Goal: Task Accomplishment & Management: Manage account settings

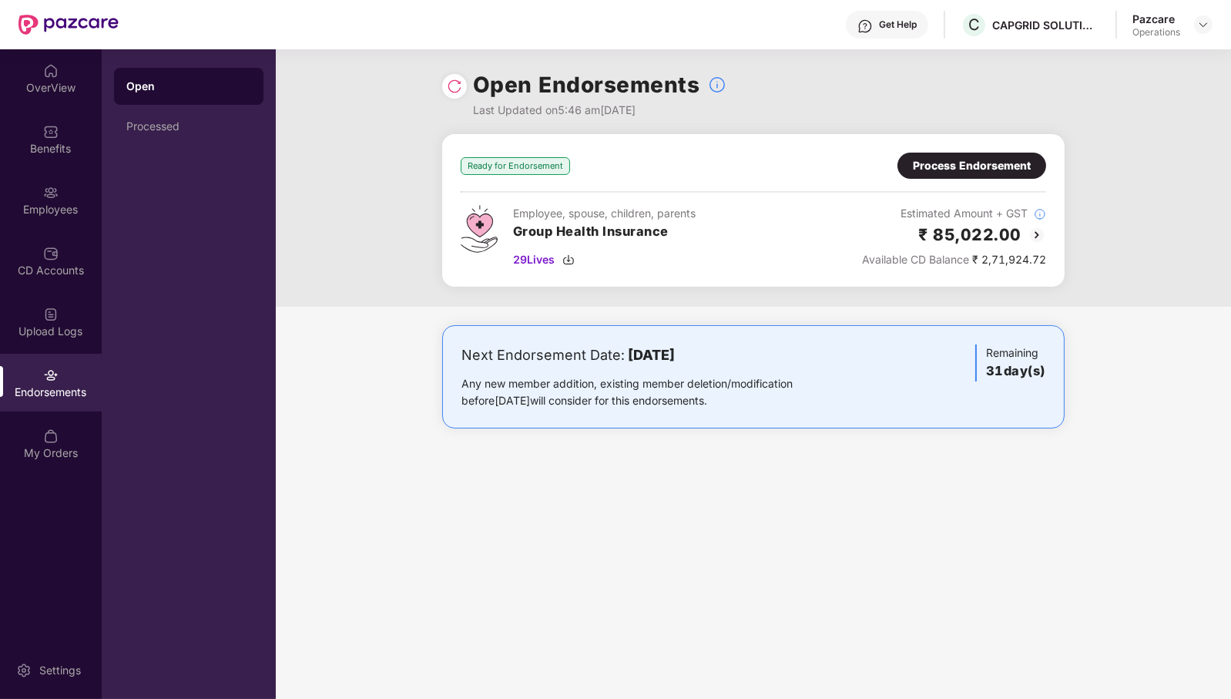
click at [972, 168] on div "Process Endorsement" at bounding box center [972, 165] width 118 height 17
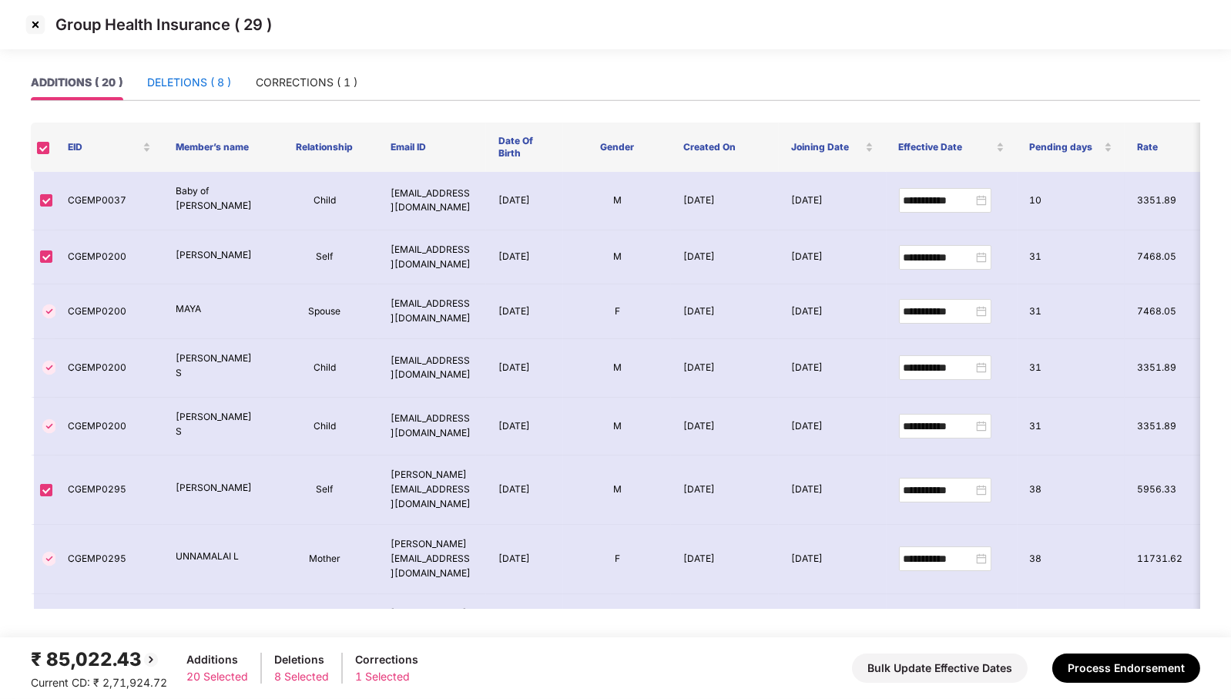
click at [223, 83] on div "DELETIONS ( 8 )" at bounding box center [189, 82] width 84 height 17
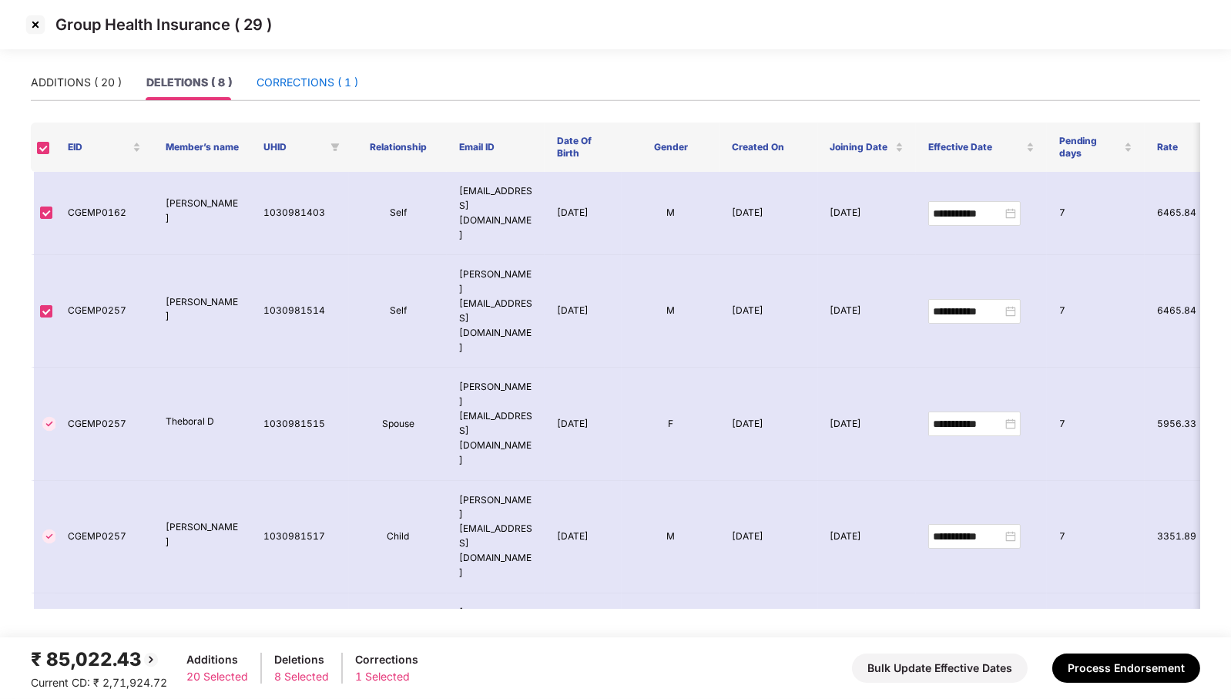
click at [319, 89] on div "CORRECTIONS ( 1 )" at bounding box center [308, 82] width 102 height 17
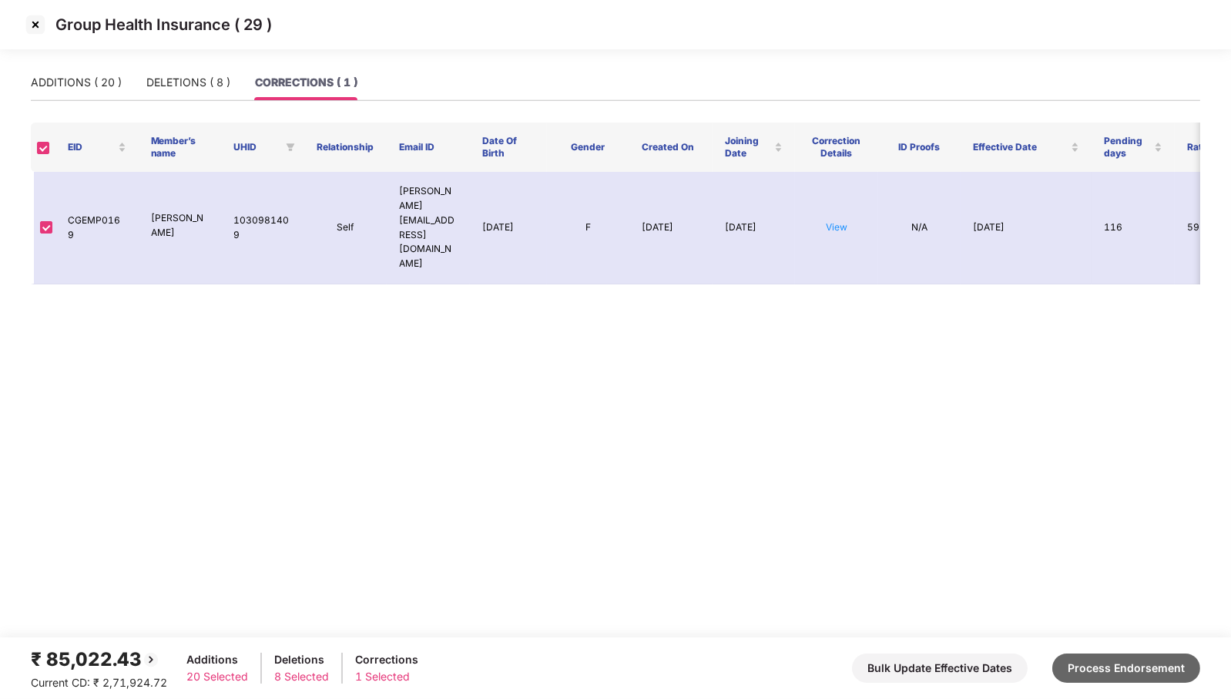
click at [1114, 673] on button "Process Endorsement" at bounding box center [1126, 667] width 148 height 29
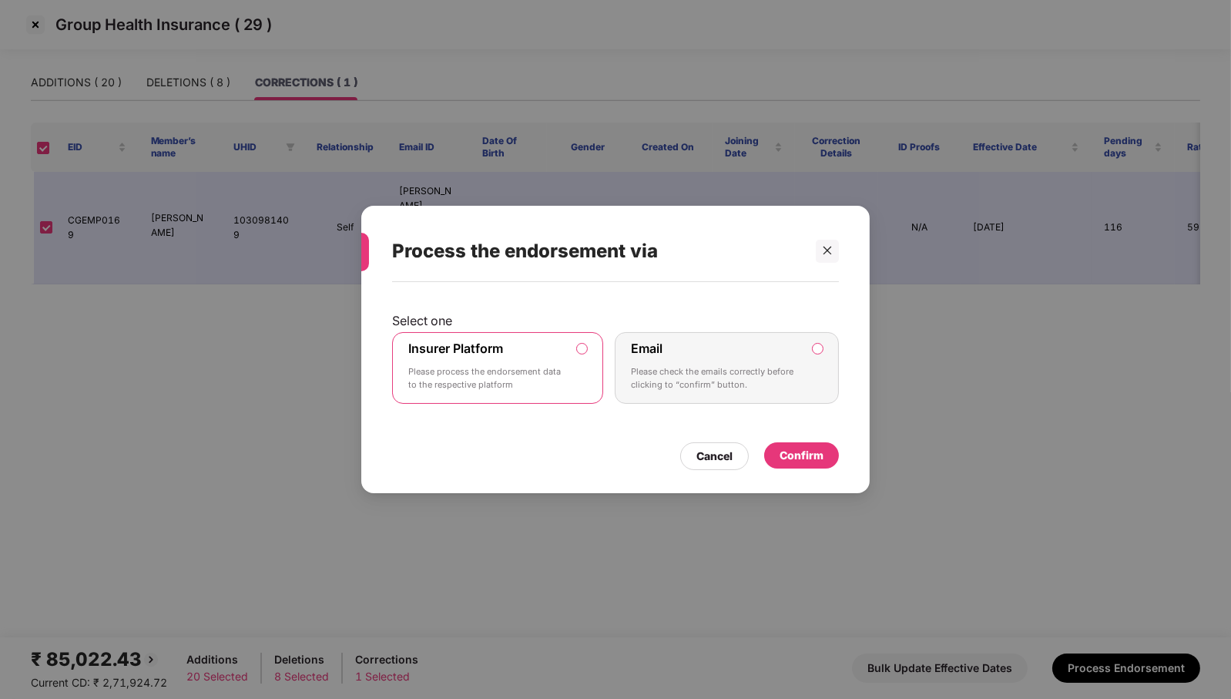
click at [804, 458] on div "Confirm" at bounding box center [802, 455] width 44 height 17
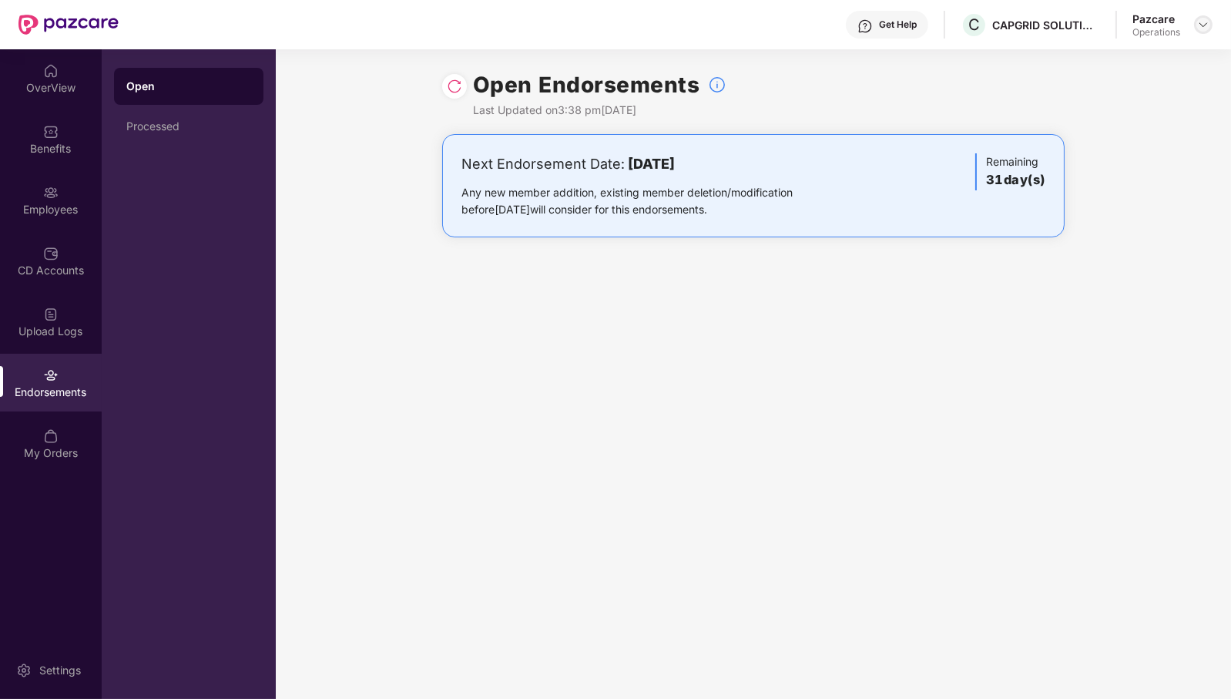
click at [1201, 24] on img at bounding box center [1203, 24] width 12 height 12
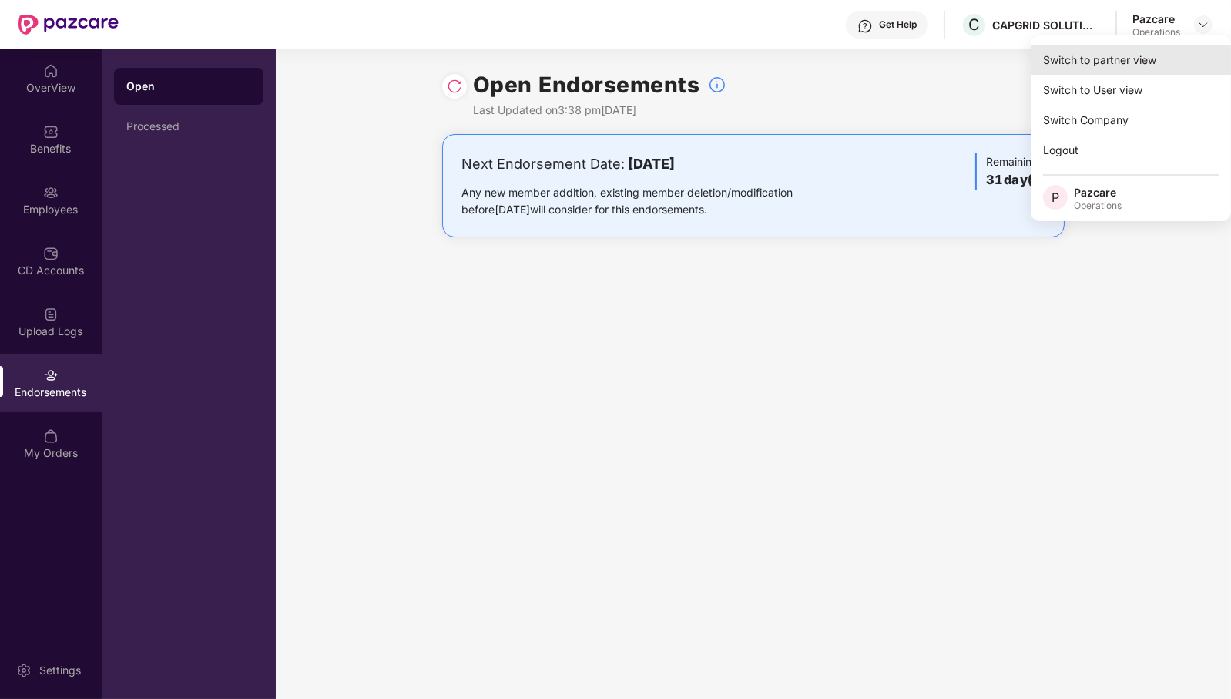
click at [1116, 68] on div "Switch to partner view" at bounding box center [1131, 60] width 200 height 30
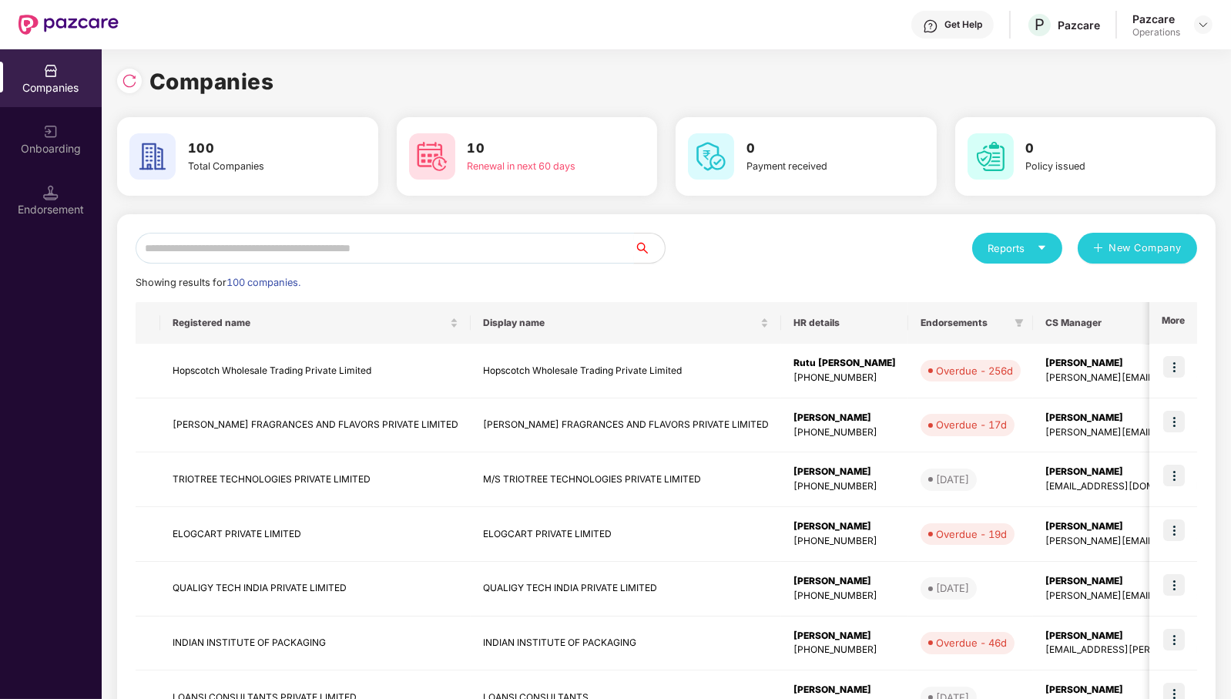
click at [549, 243] on input "text" at bounding box center [385, 248] width 498 height 31
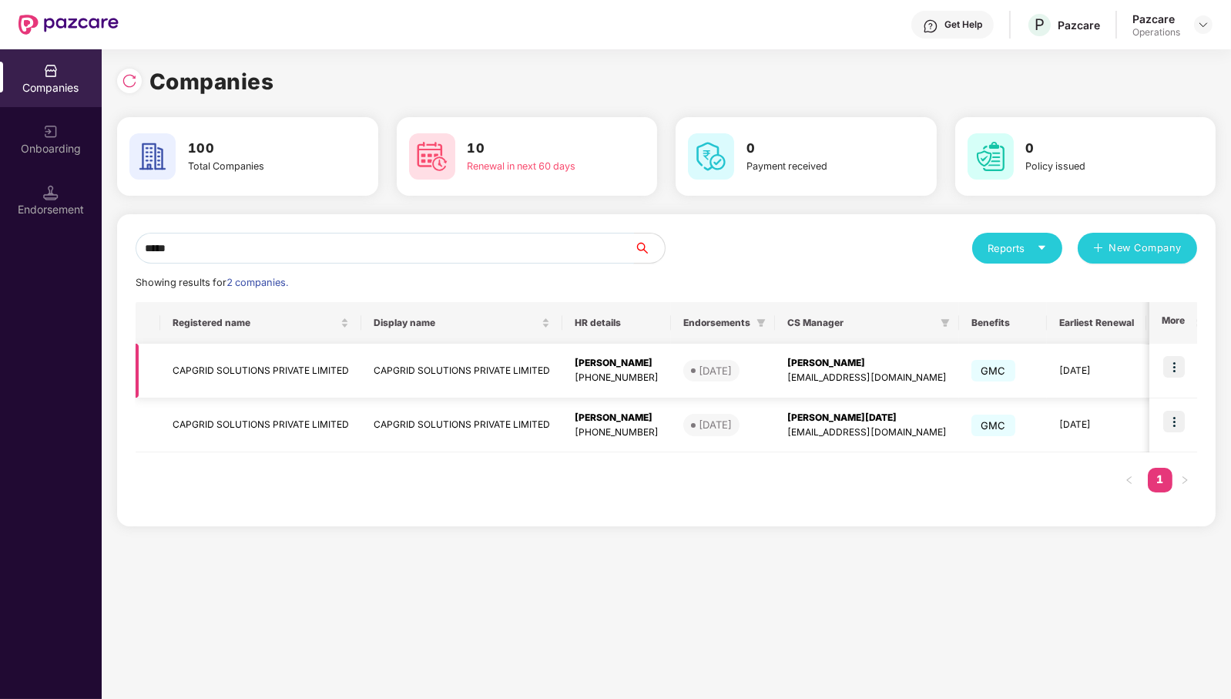
type input "*****"
click at [258, 365] on td "CAPGRID SOLUTIONS PRIVATE LIMITED" at bounding box center [260, 371] width 201 height 55
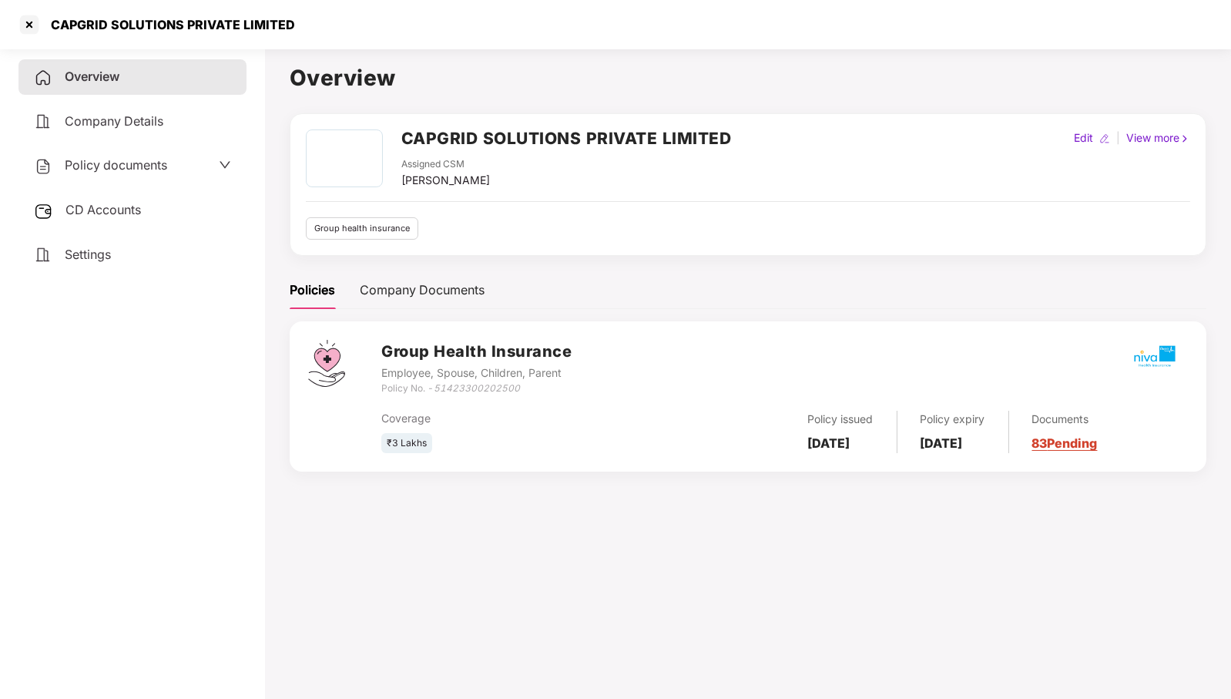
click at [116, 214] on span "CD Accounts" at bounding box center [103, 209] width 76 height 15
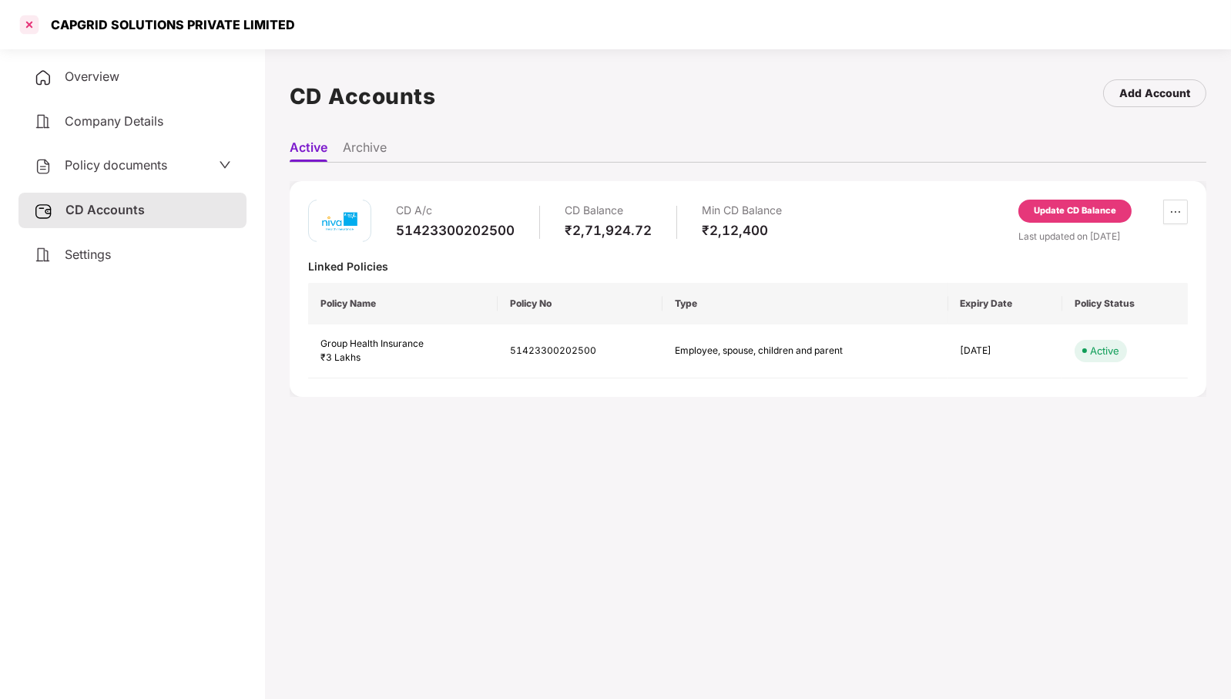
click at [35, 24] on div at bounding box center [29, 24] width 25 height 25
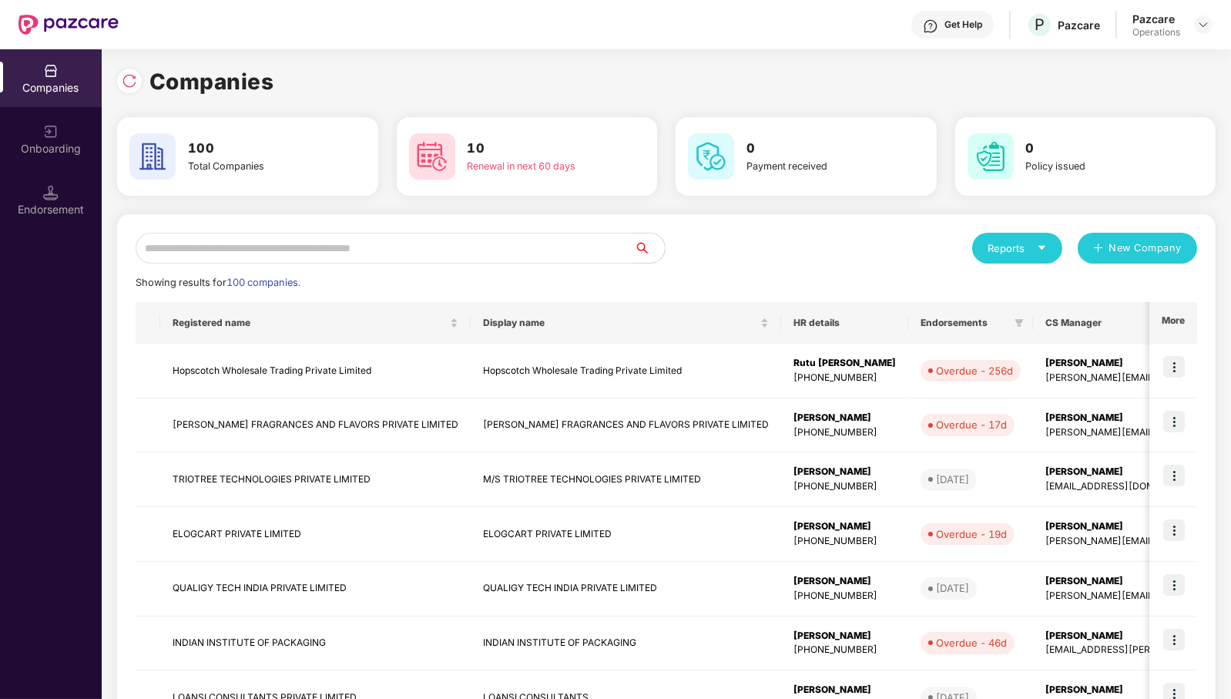
click at [590, 250] on input "text" at bounding box center [385, 248] width 498 height 31
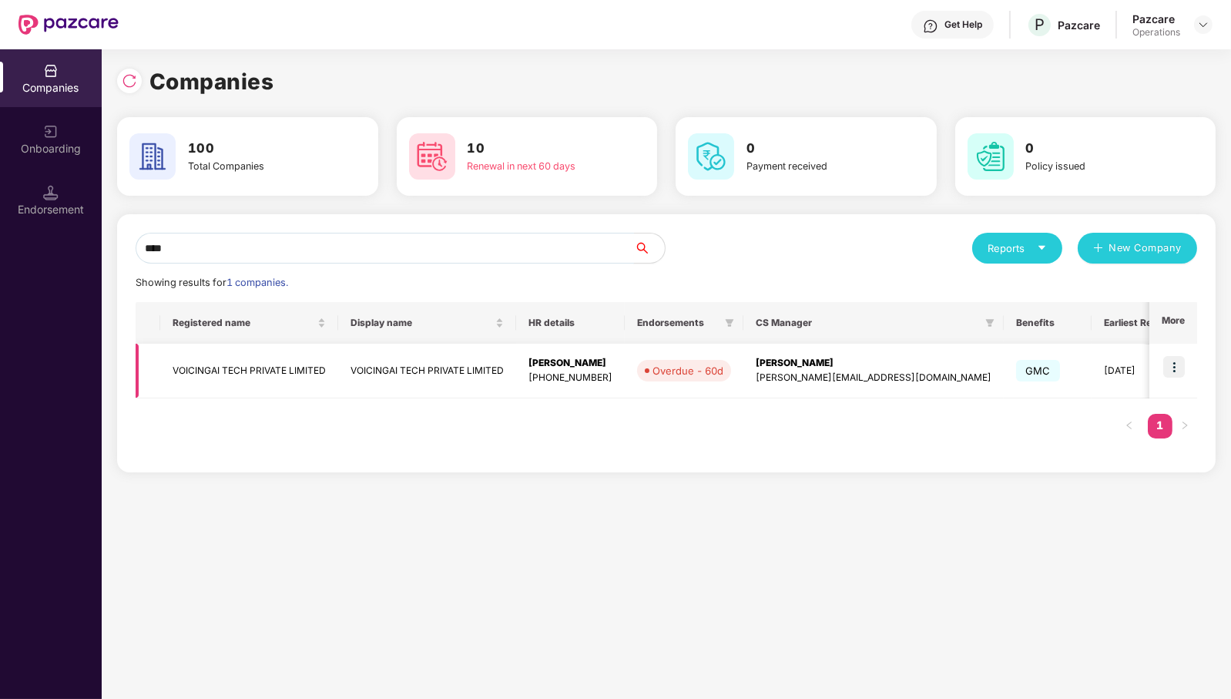
type input "****"
click at [212, 368] on td "VOICINGAI TECH PRIVATE LIMITED" at bounding box center [249, 371] width 178 height 55
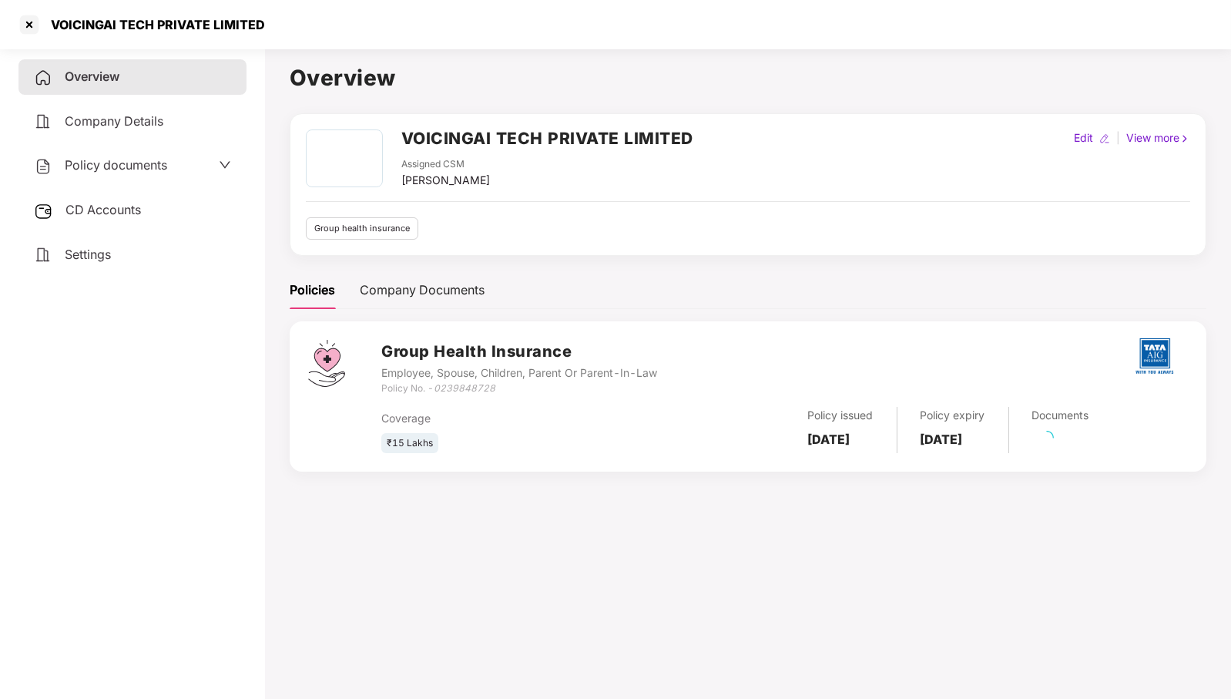
click at [127, 208] on span "CD Accounts" at bounding box center [103, 209] width 76 height 15
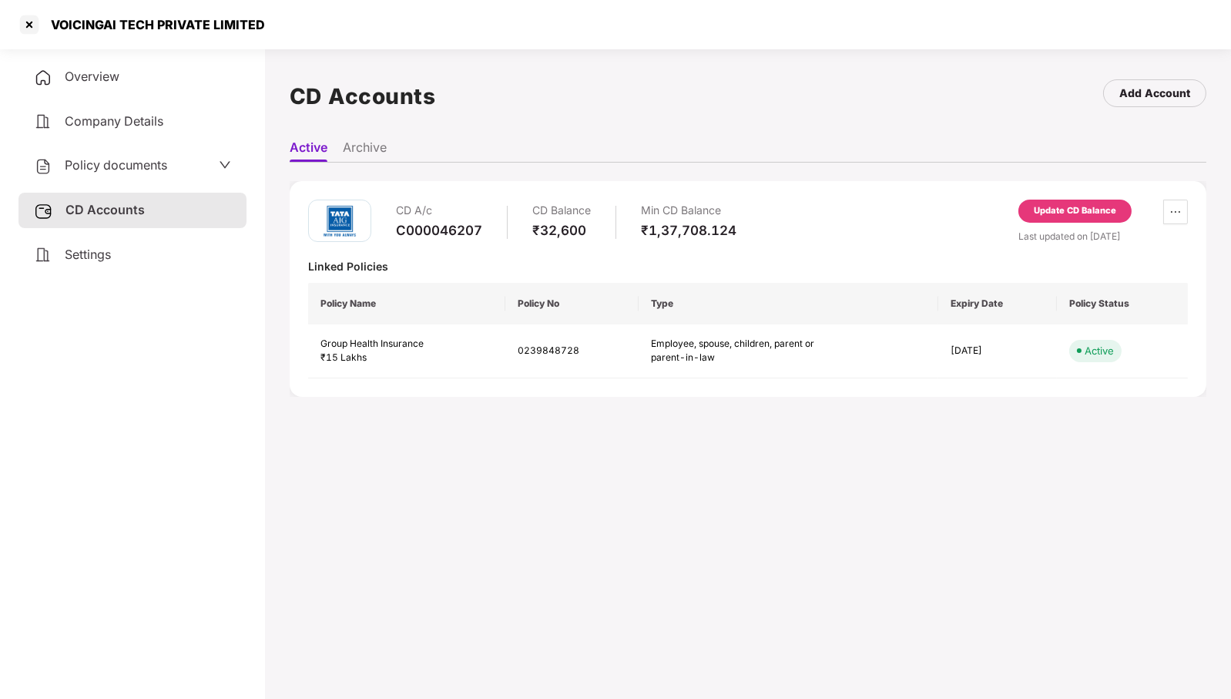
click at [1085, 210] on div "Update CD Balance" at bounding box center [1075, 211] width 82 height 14
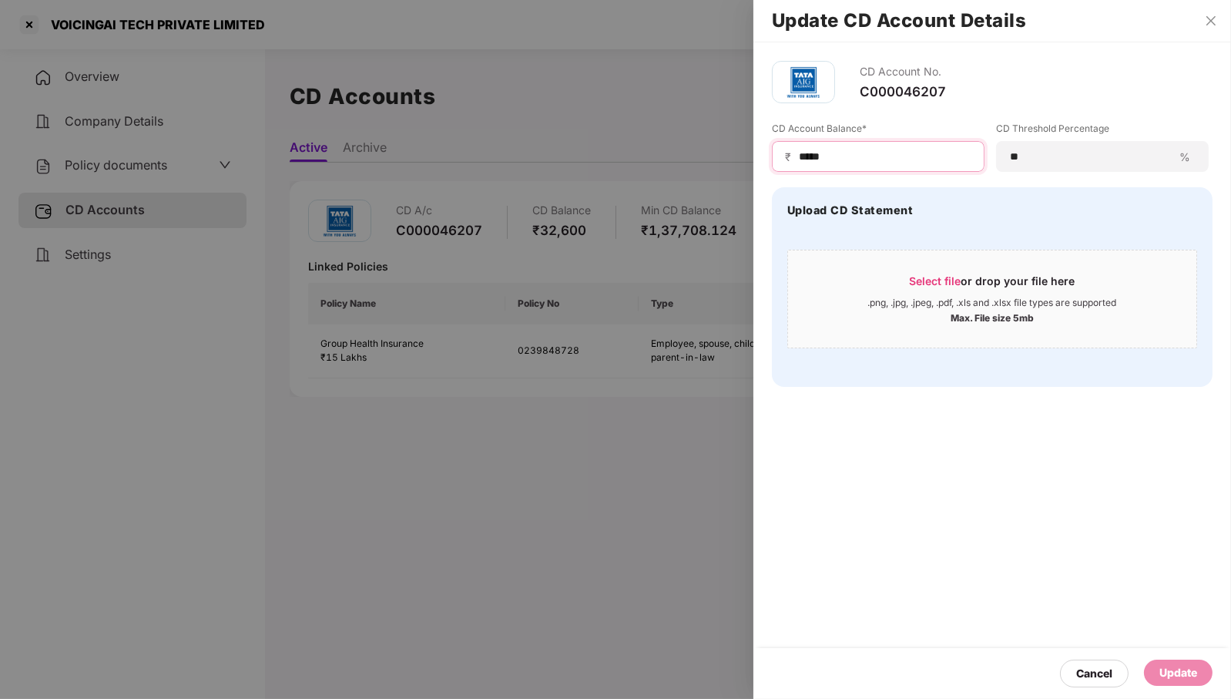
click at [844, 153] on input "*****" at bounding box center [884, 157] width 174 height 16
type input "******"
click at [1179, 675] on div "Update" at bounding box center [1179, 672] width 38 height 17
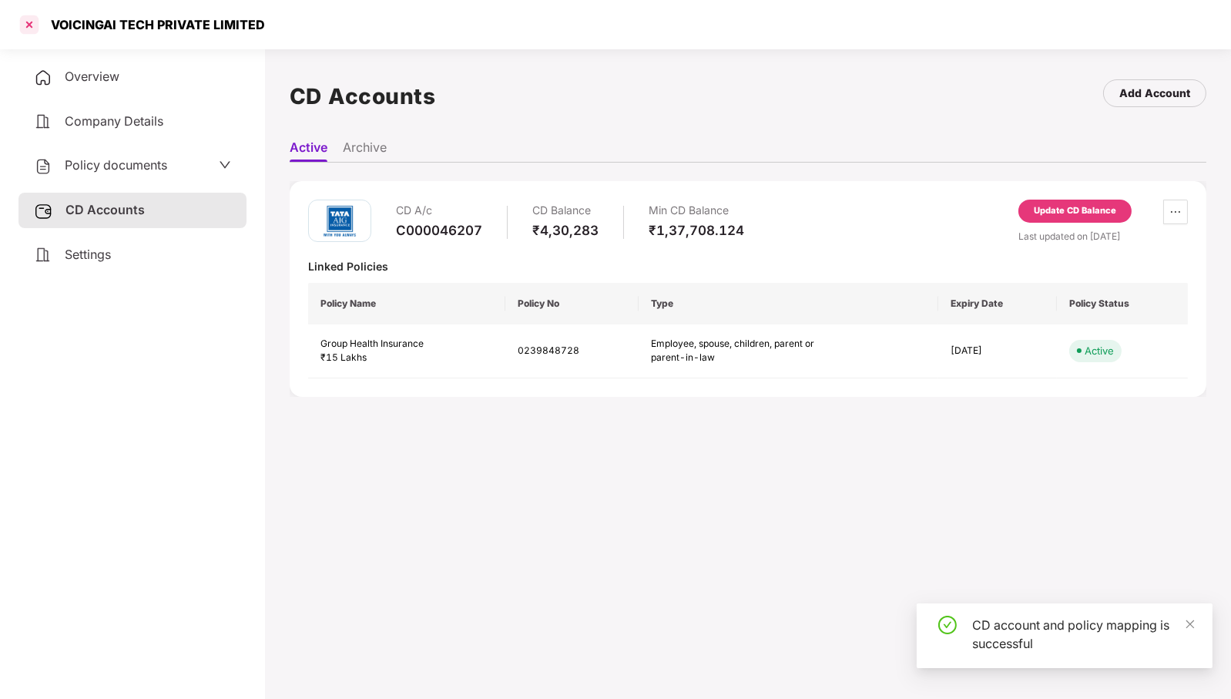
click at [37, 24] on div at bounding box center [29, 24] width 25 height 25
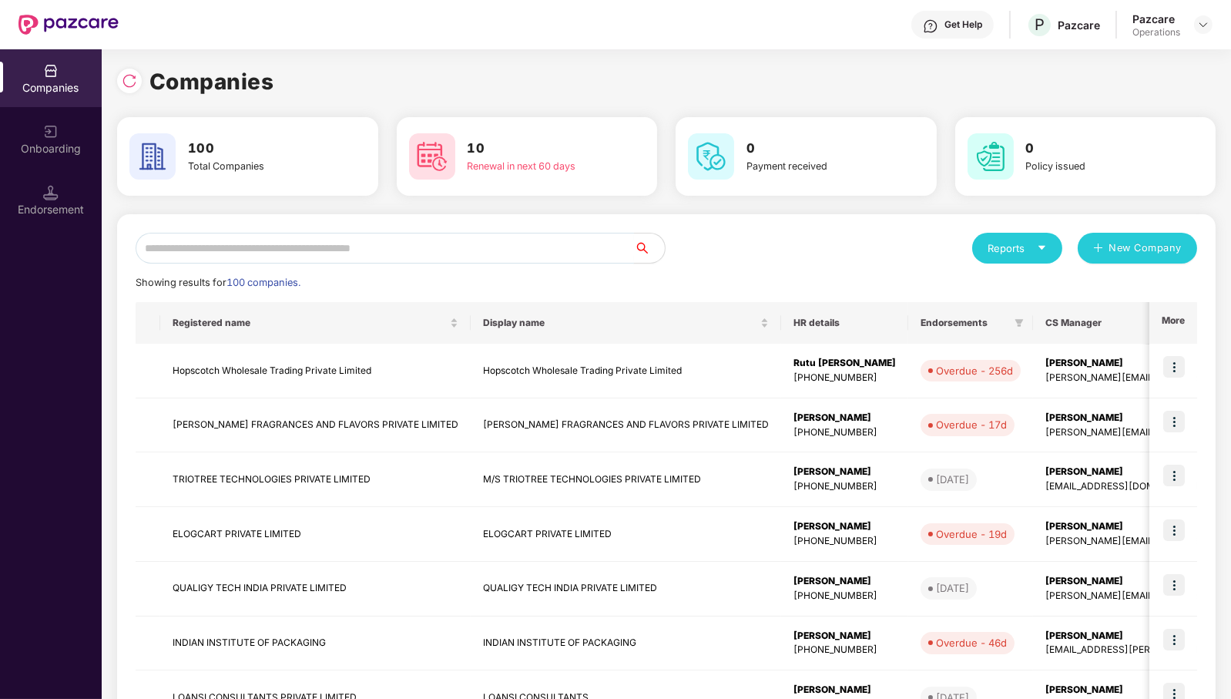
click at [527, 243] on input "text" at bounding box center [385, 248] width 498 height 31
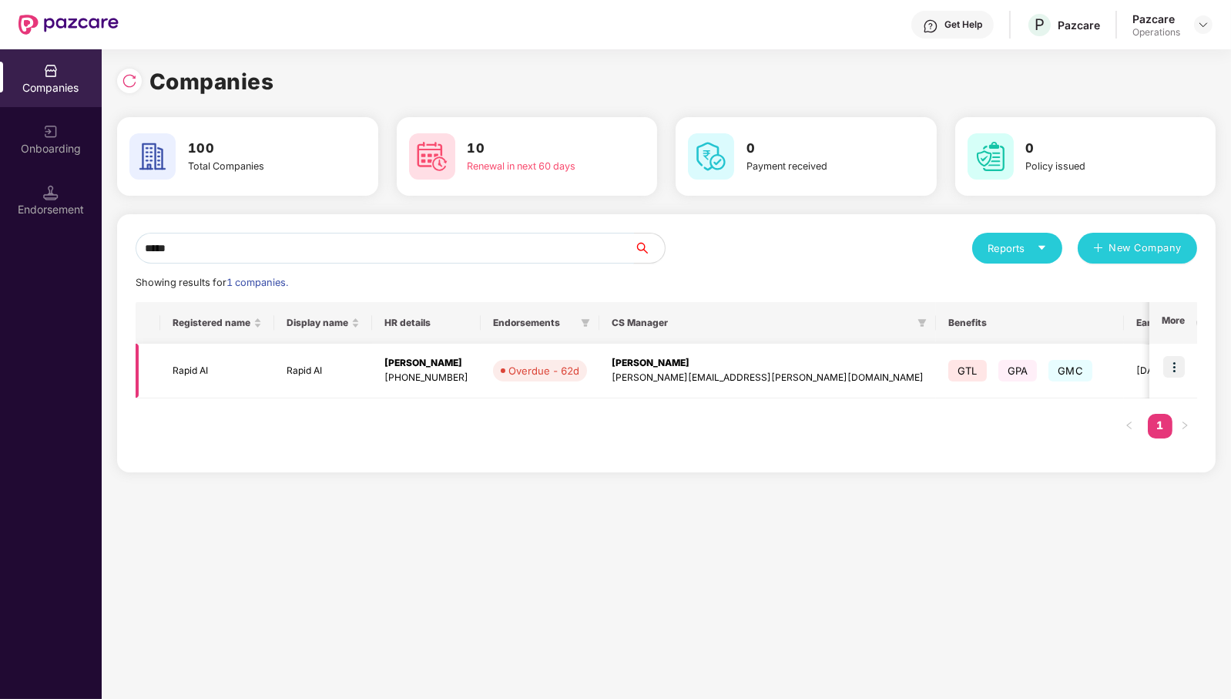
type input "*****"
click at [1184, 363] on img at bounding box center [1174, 367] width 22 height 22
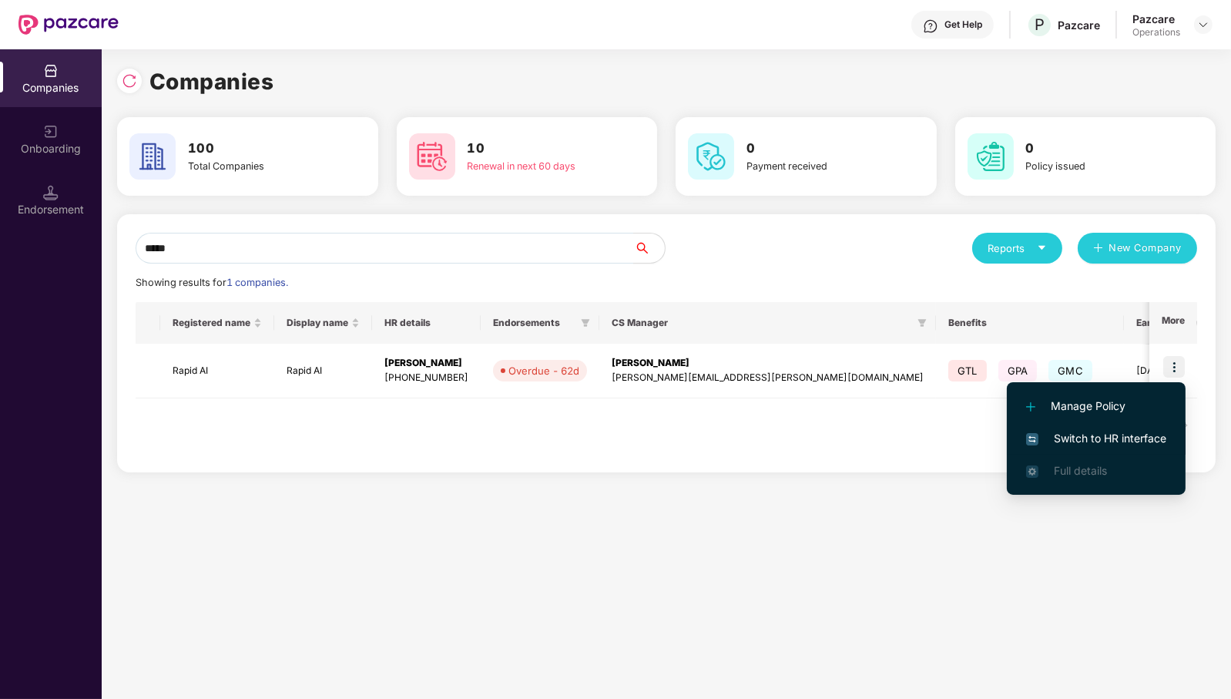
click at [1137, 432] on span "Switch to HR interface" at bounding box center [1096, 438] width 140 height 17
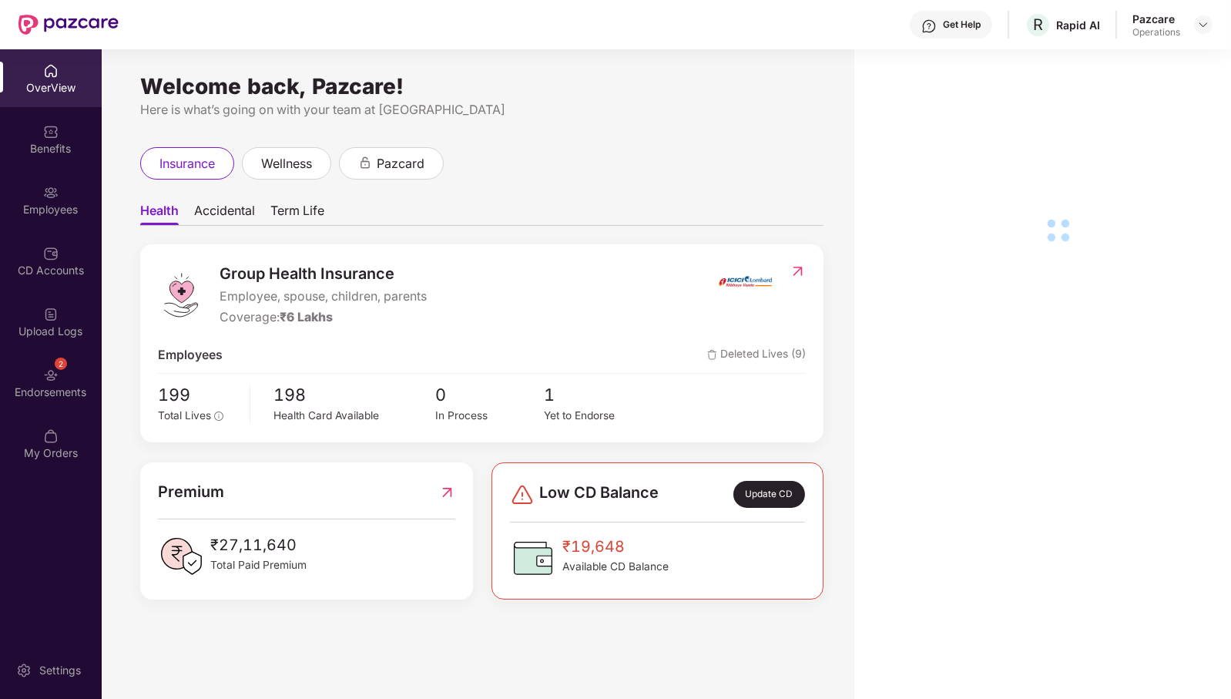
click at [54, 394] on div "Endorsements" at bounding box center [51, 391] width 102 height 15
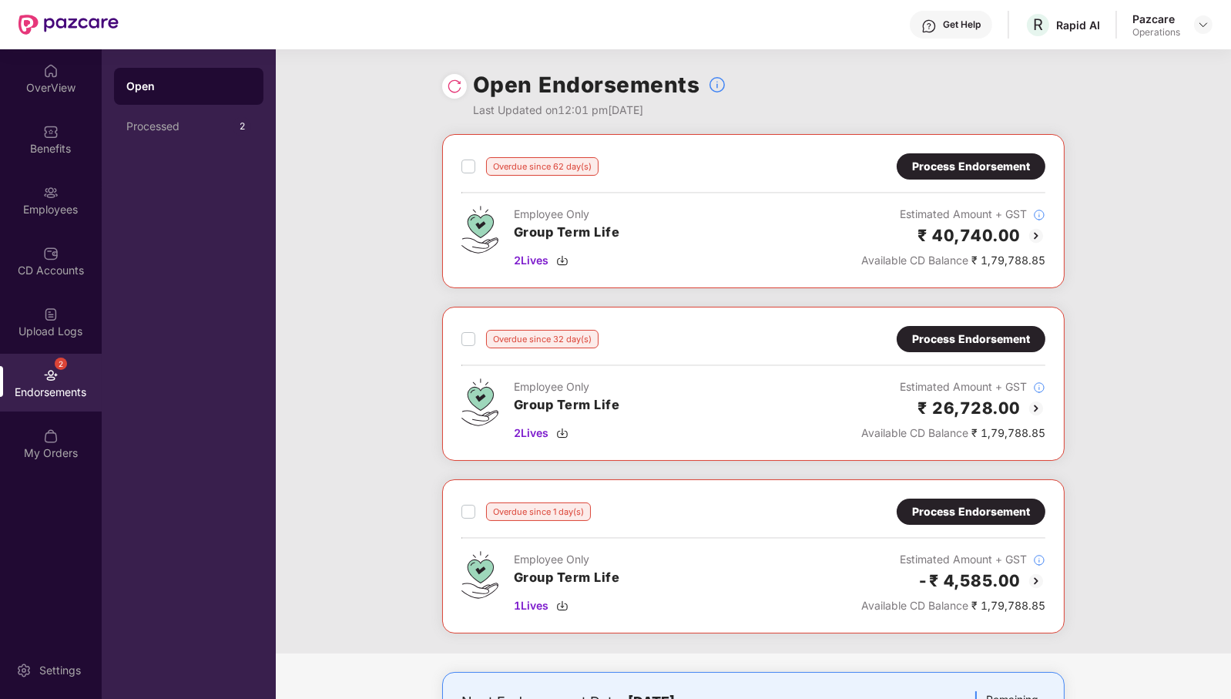
scroll to position [1, 0]
click at [451, 87] on img at bounding box center [454, 85] width 15 height 15
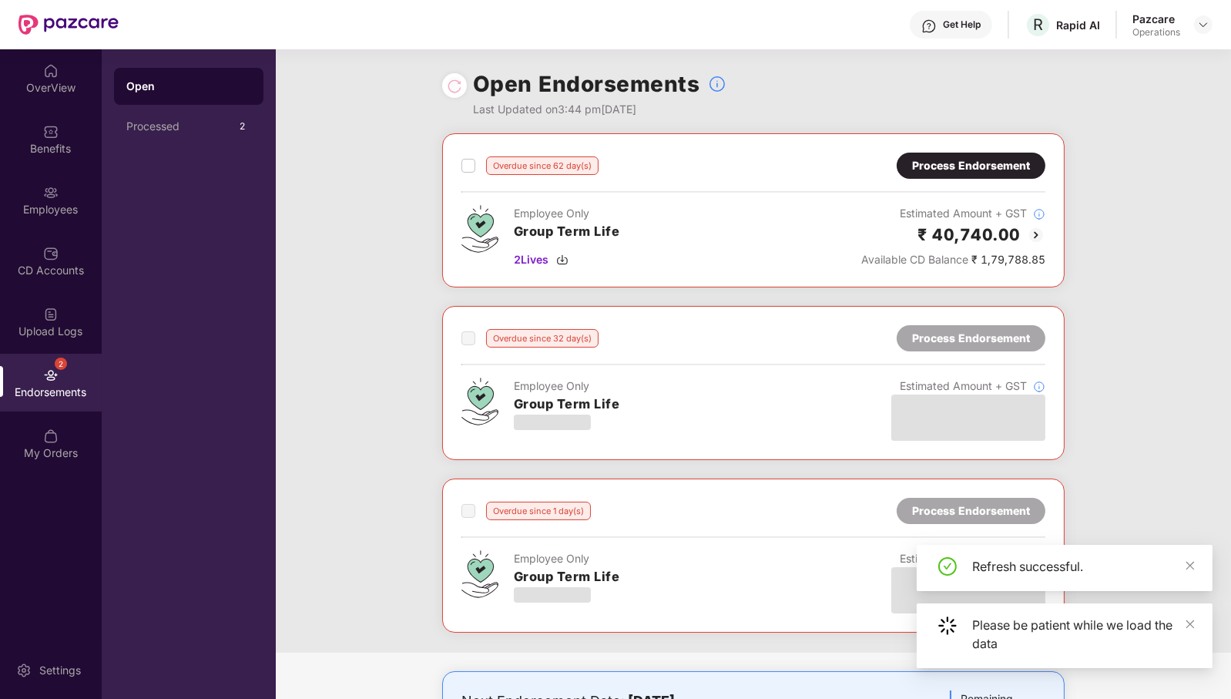
scroll to position [273, 0]
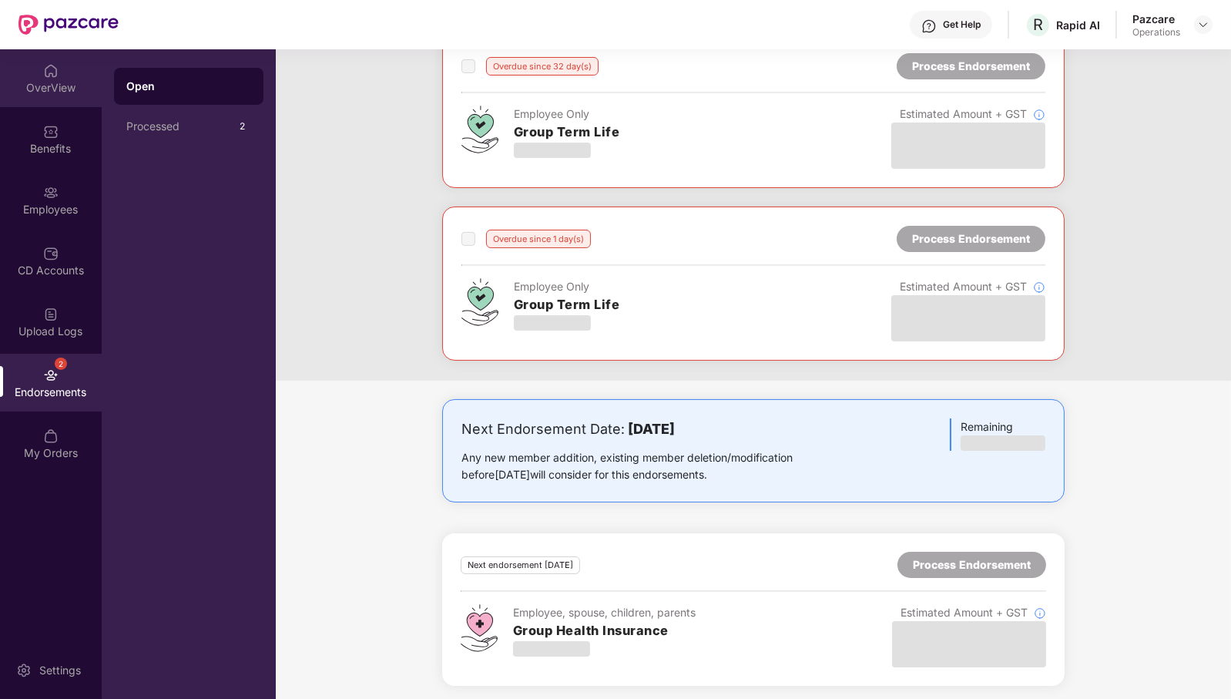
click at [55, 93] on div "OverView" at bounding box center [51, 87] width 102 height 15
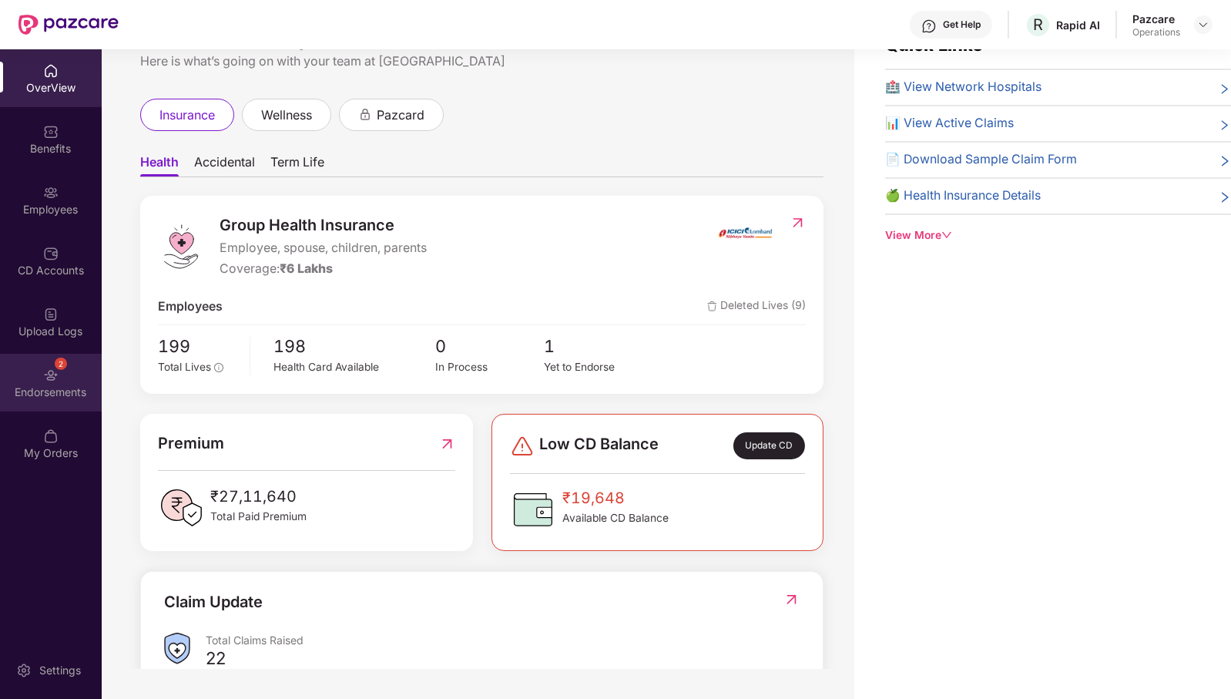
click at [74, 392] on div "Endorsements" at bounding box center [51, 391] width 102 height 15
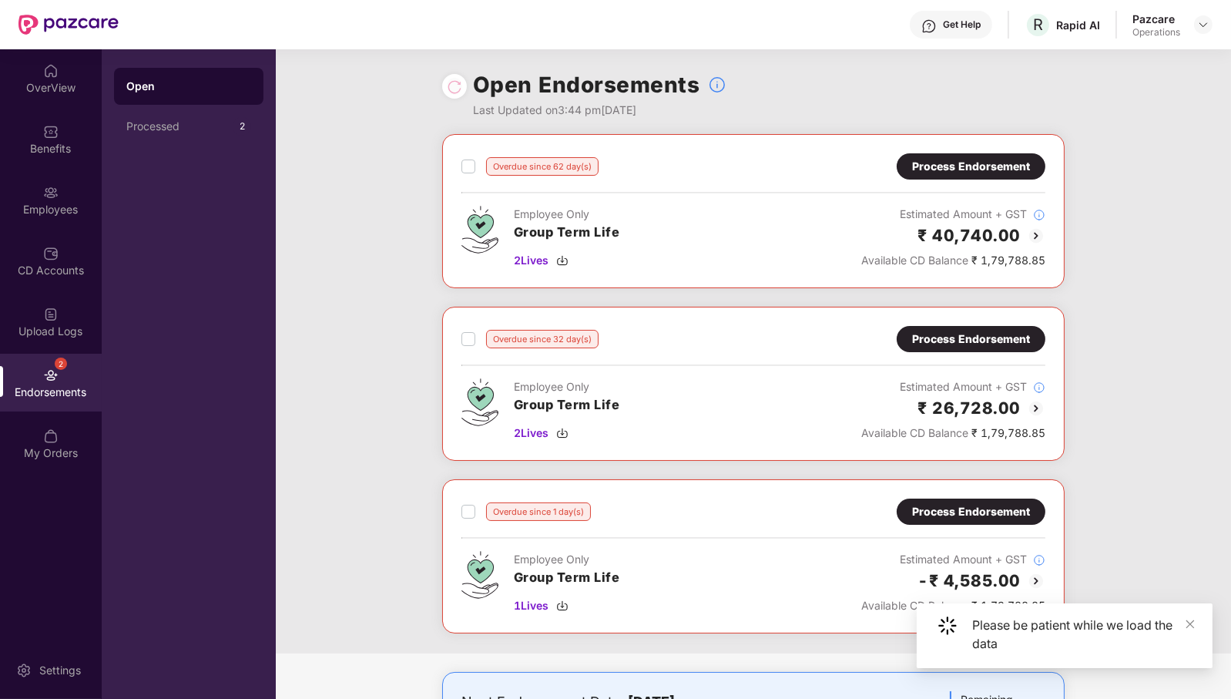
scroll to position [273, 0]
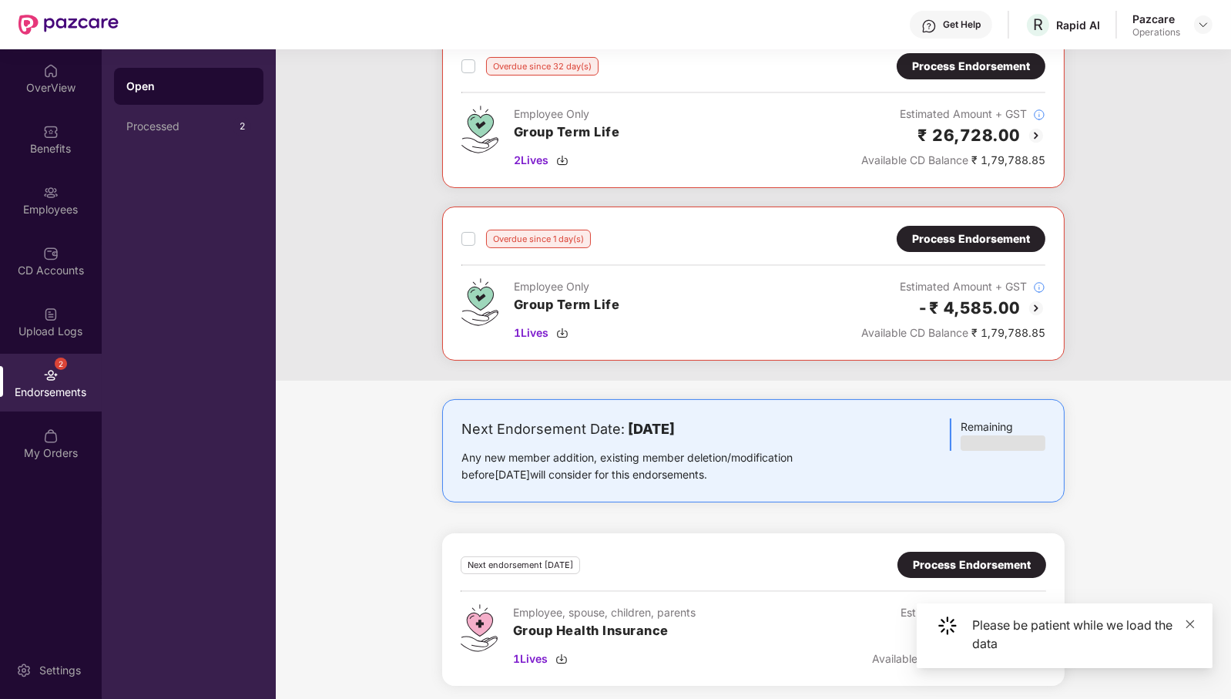
click at [1190, 623] on icon "close" at bounding box center [1190, 624] width 11 height 11
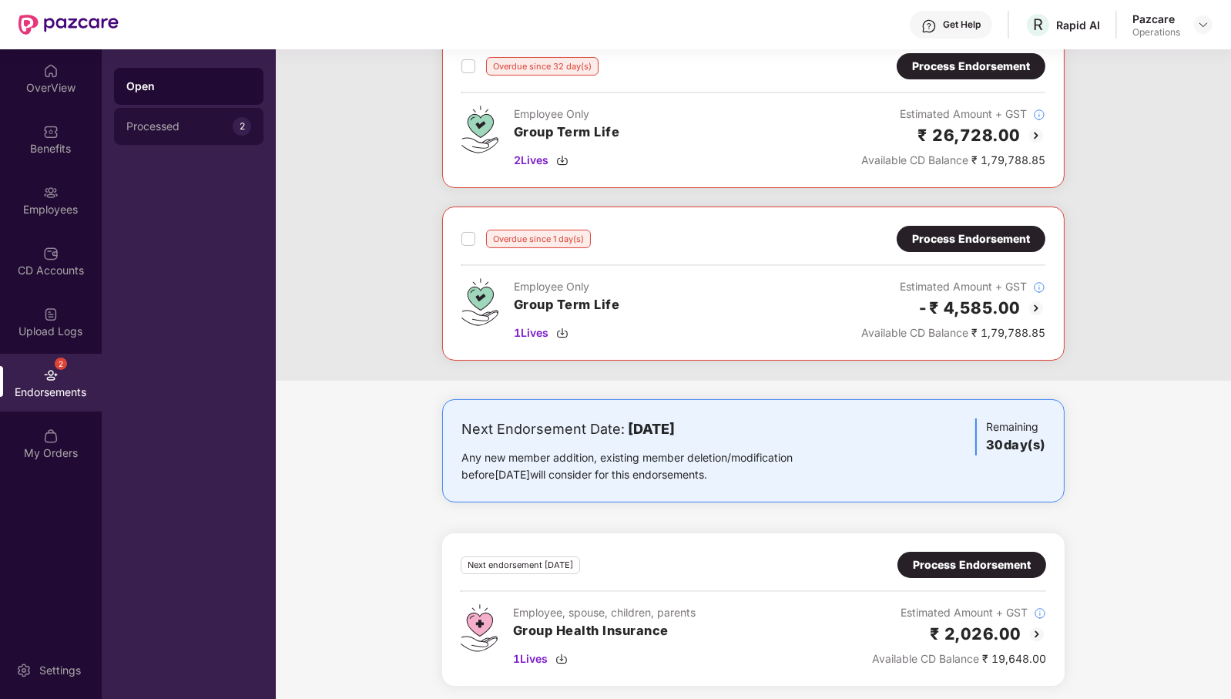
click at [190, 128] on div "Processed" at bounding box center [179, 126] width 106 height 12
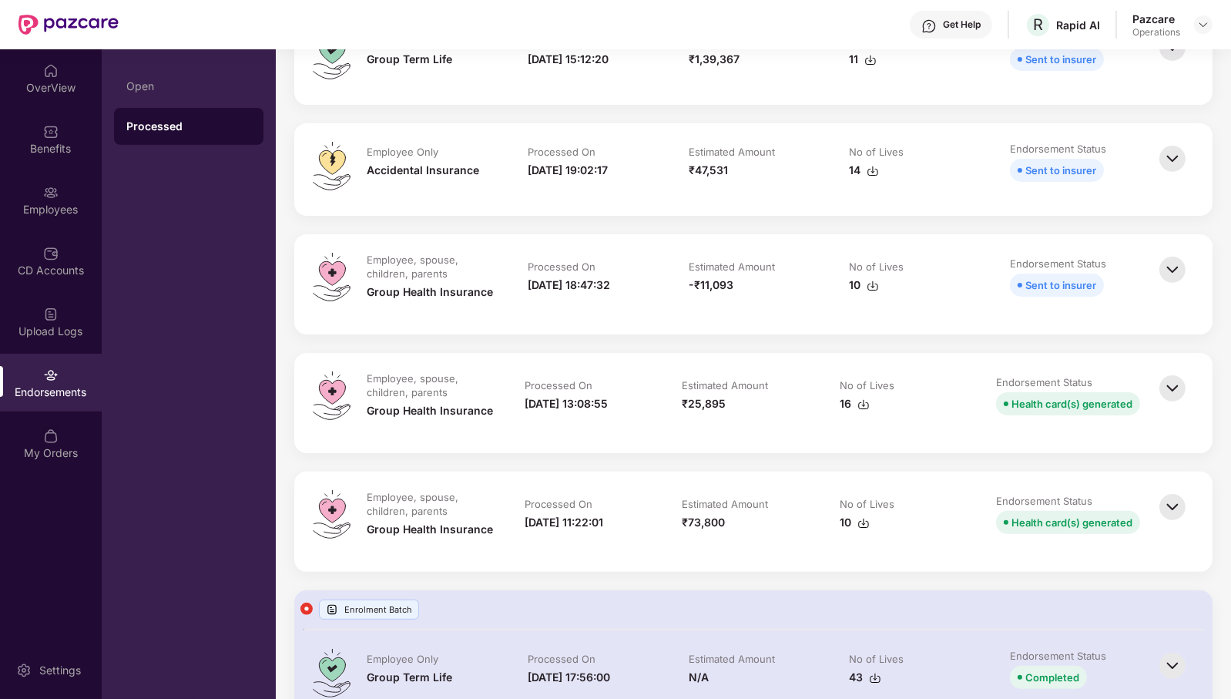
scroll to position [0, 0]
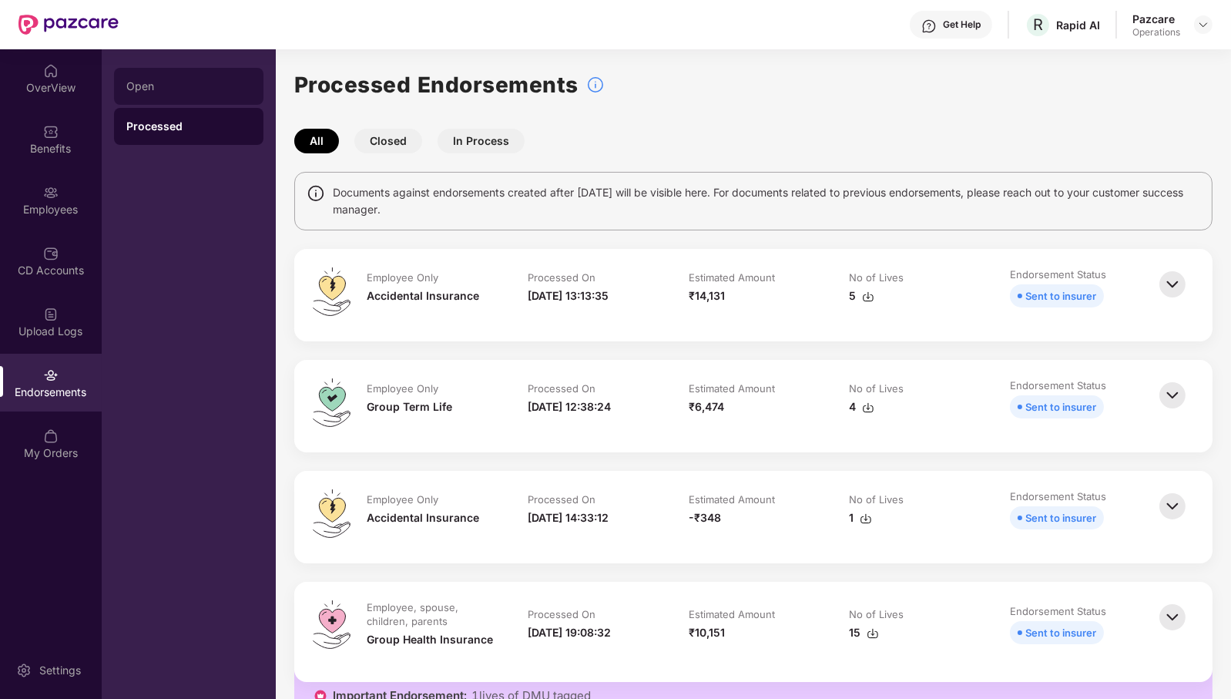
click at [179, 81] on div "Open" at bounding box center [188, 86] width 125 height 12
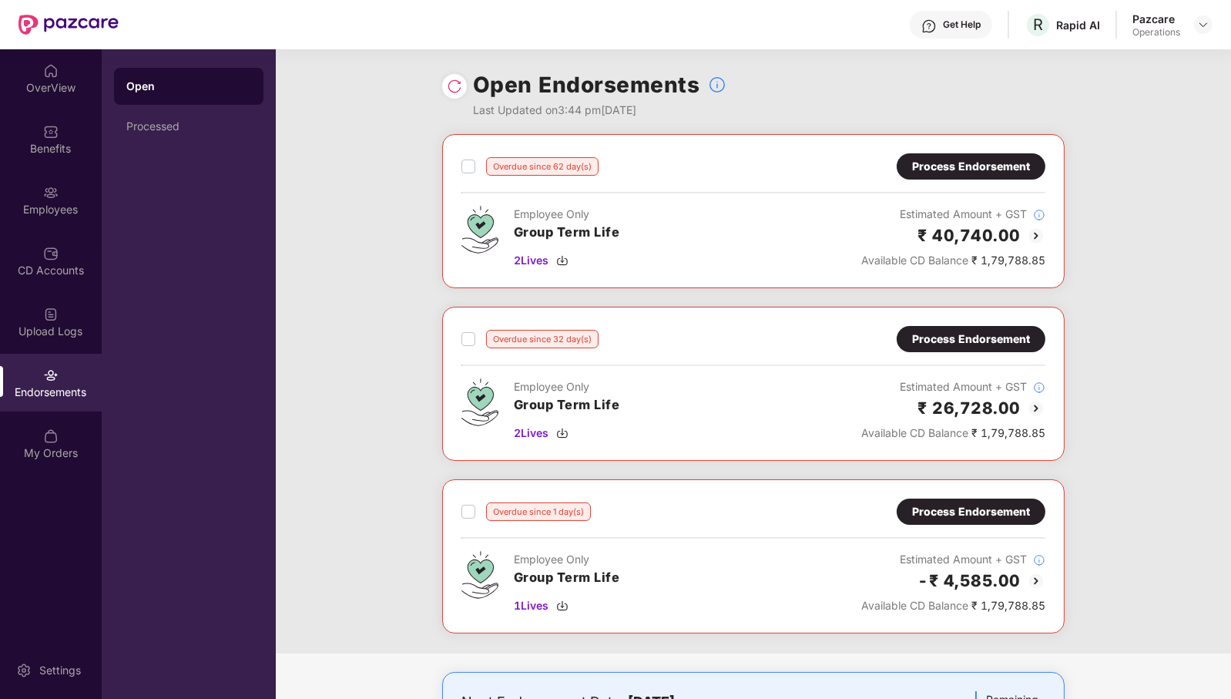
scroll to position [273, 0]
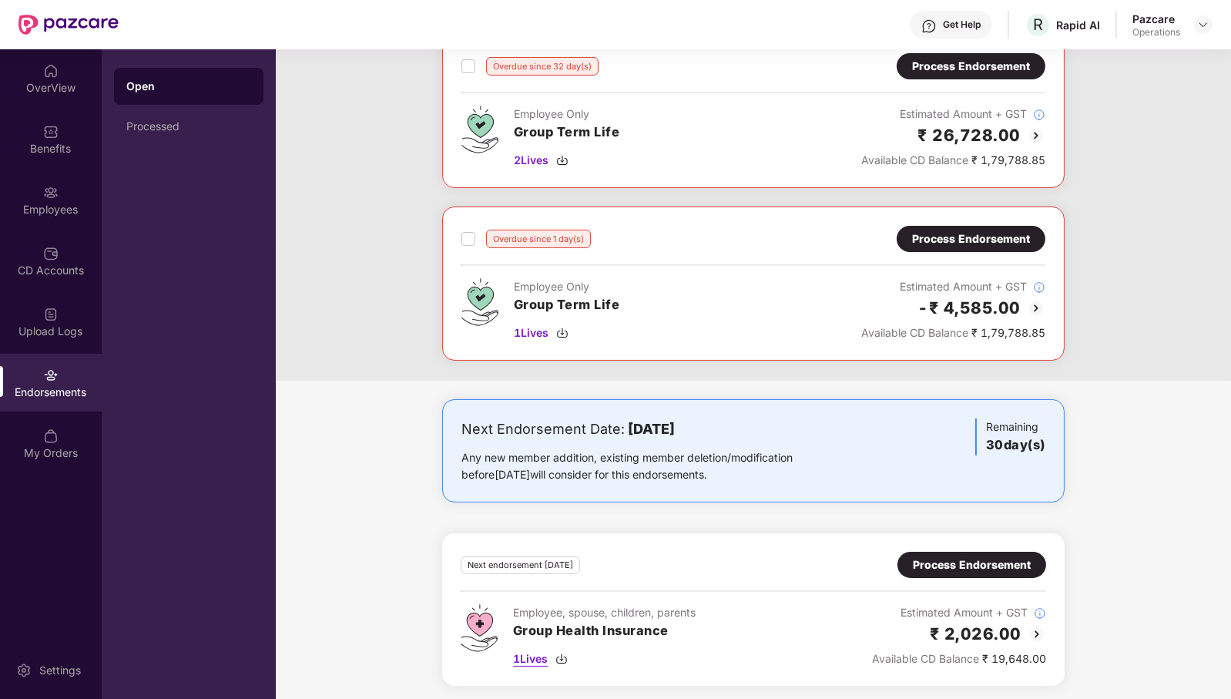
click at [549, 650] on div "1 Lives" at bounding box center [604, 658] width 183 height 17
click at [998, 561] on div "Process Endorsement" at bounding box center [972, 564] width 118 height 17
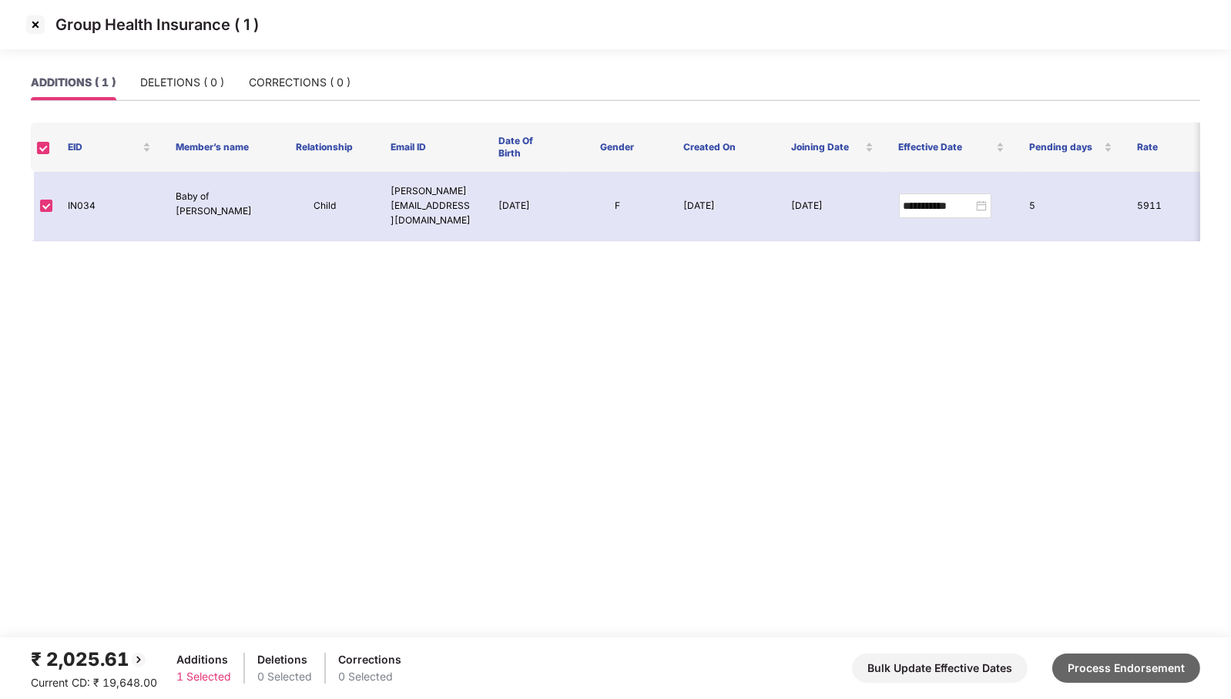
click at [1109, 675] on button "Process Endorsement" at bounding box center [1126, 667] width 148 height 29
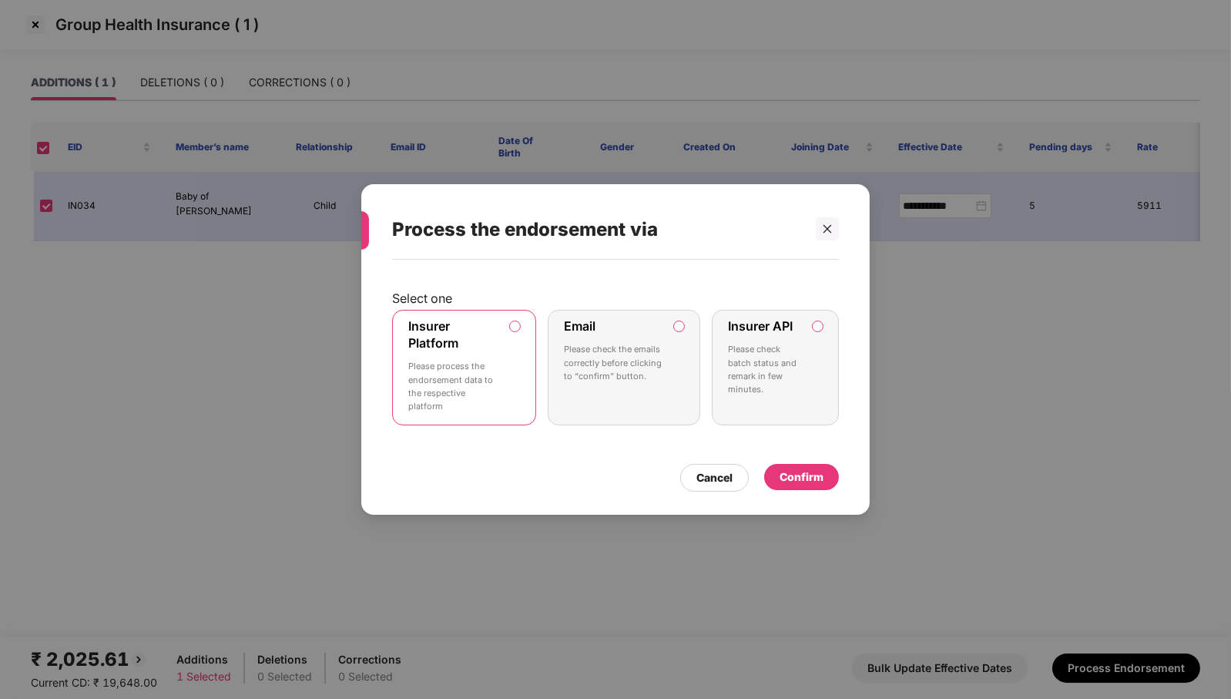
click at [774, 383] on p "Please check batch status and remark in few minutes." at bounding box center [764, 369] width 73 height 53
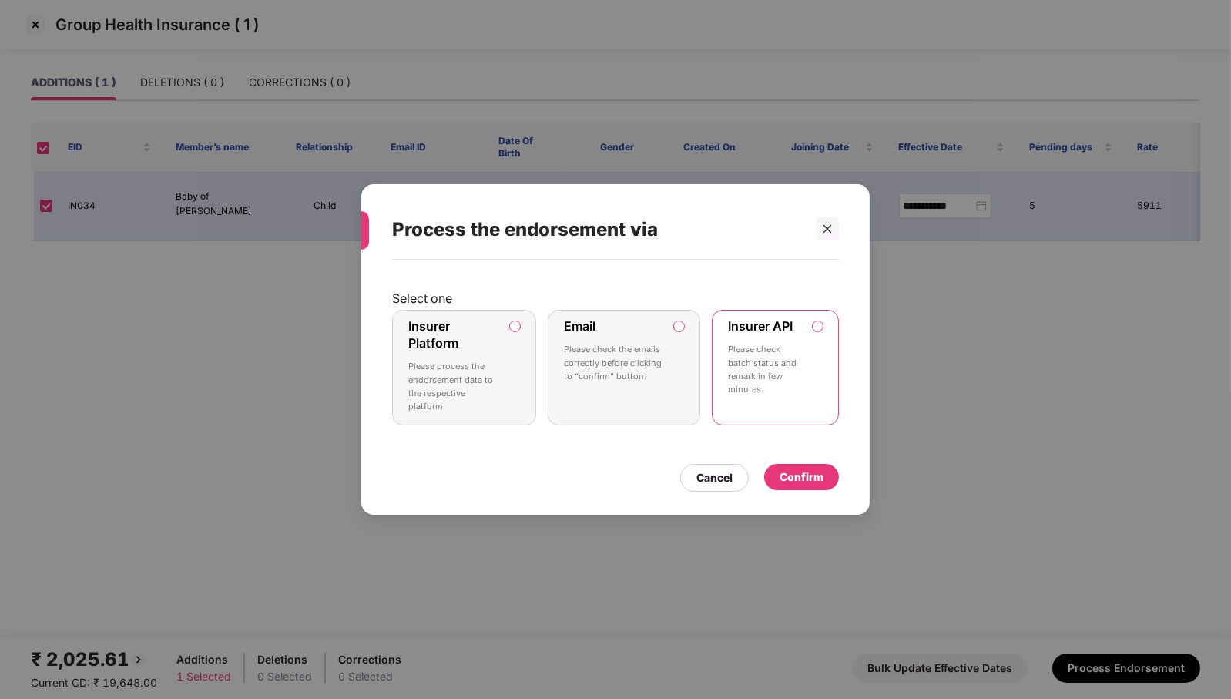
click at [807, 477] on div "Confirm" at bounding box center [802, 476] width 44 height 17
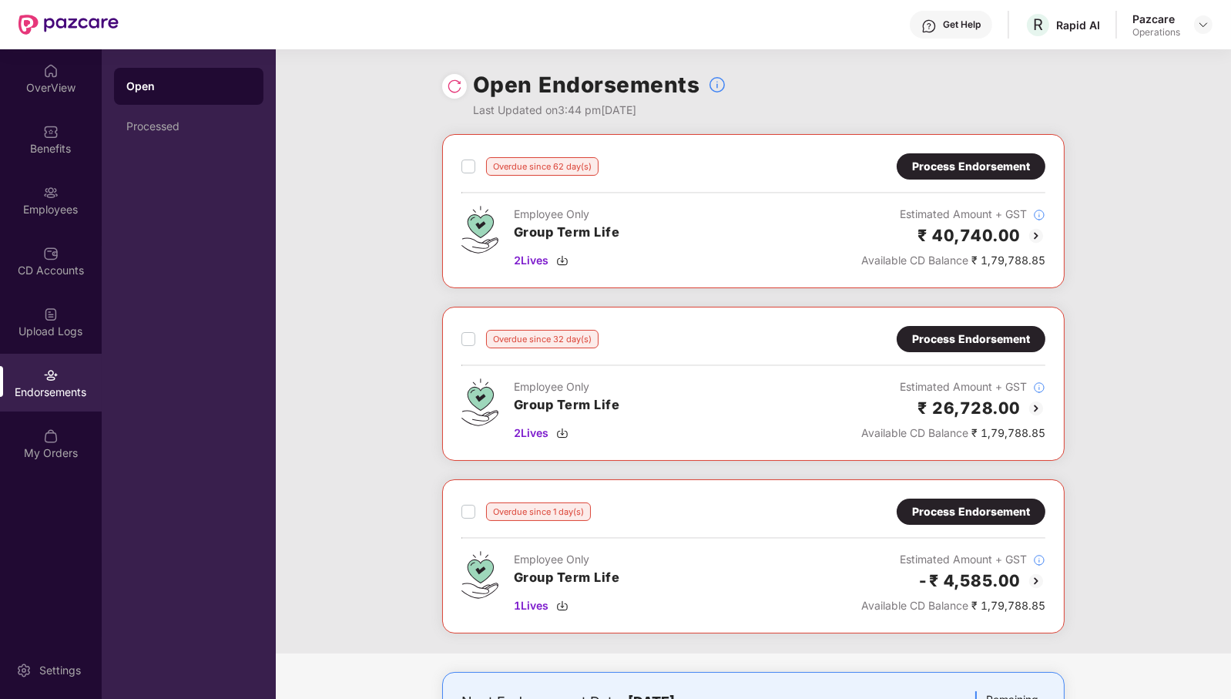
click at [1142, 320] on div "Overdue since 62 day(s) Process Endorsement Employee Only Group Term Life 2 Liv…" at bounding box center [753, 393] width 955 height 519
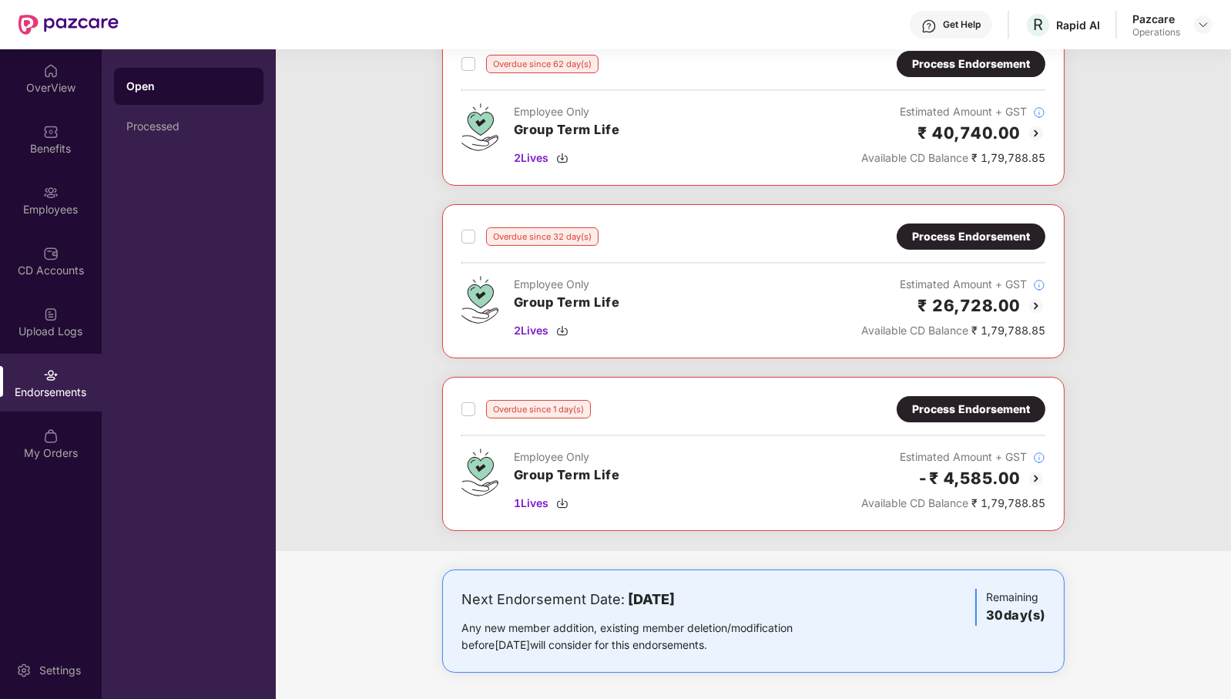
scroll to position [0, 0]
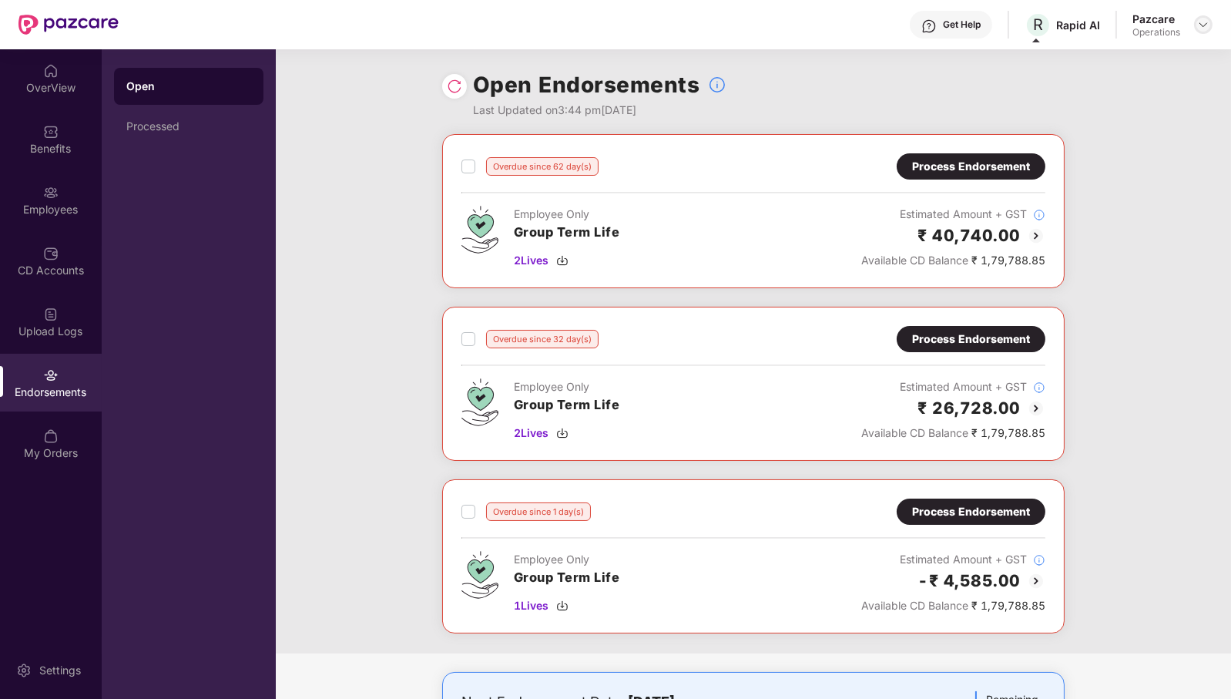
click at [1207, 23] on img at bounding box center [1203, 24] width 12 height 12
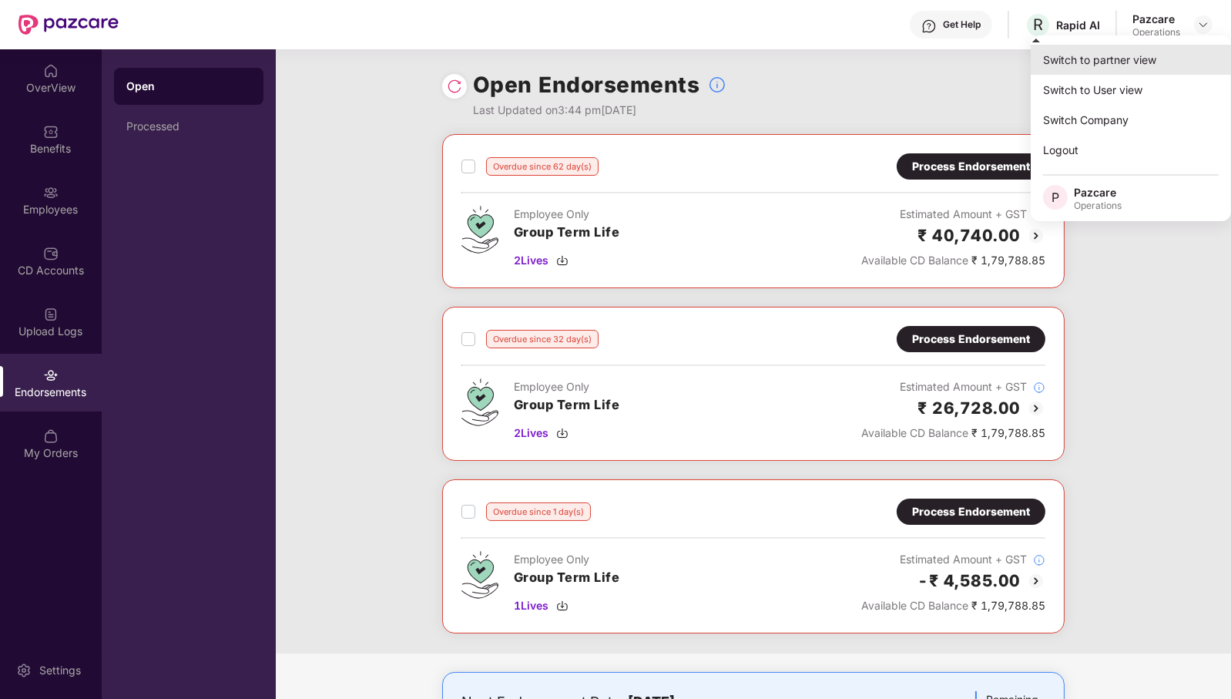
click at [1125, 49] on div "Switch to partner view" at bounding box center [1131, 60] width 200 height 30
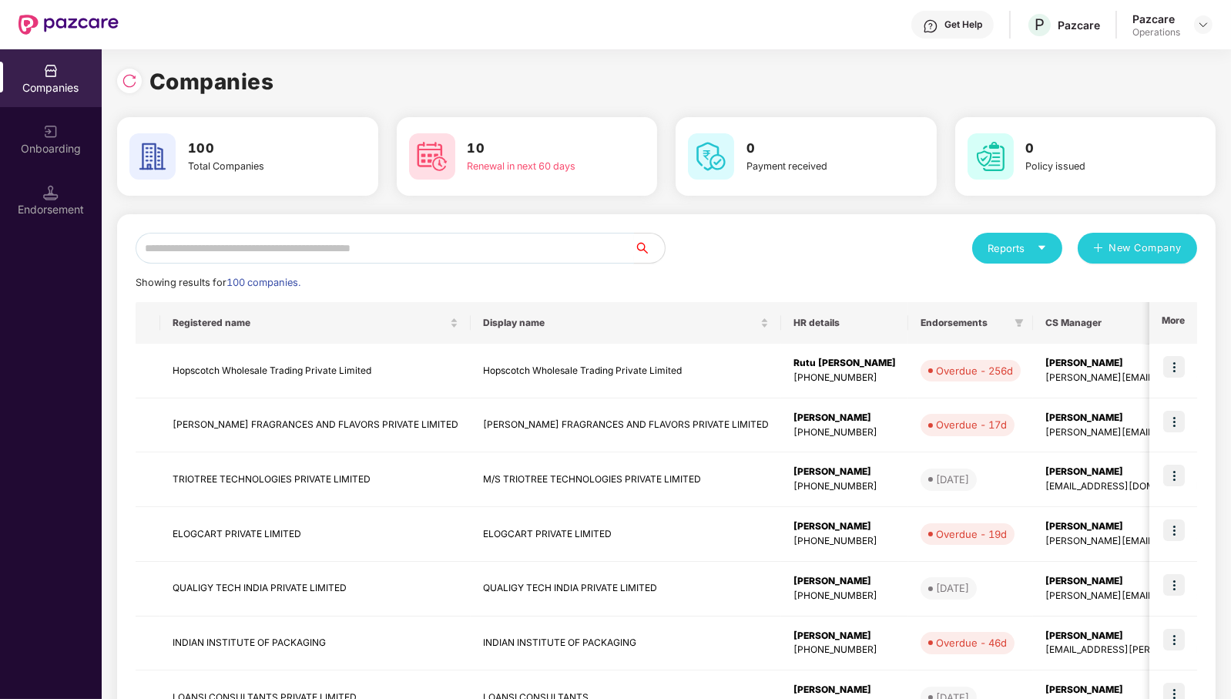
click at [545, 255] on input "text" at bounding box center [385, 248] width 498 height 31
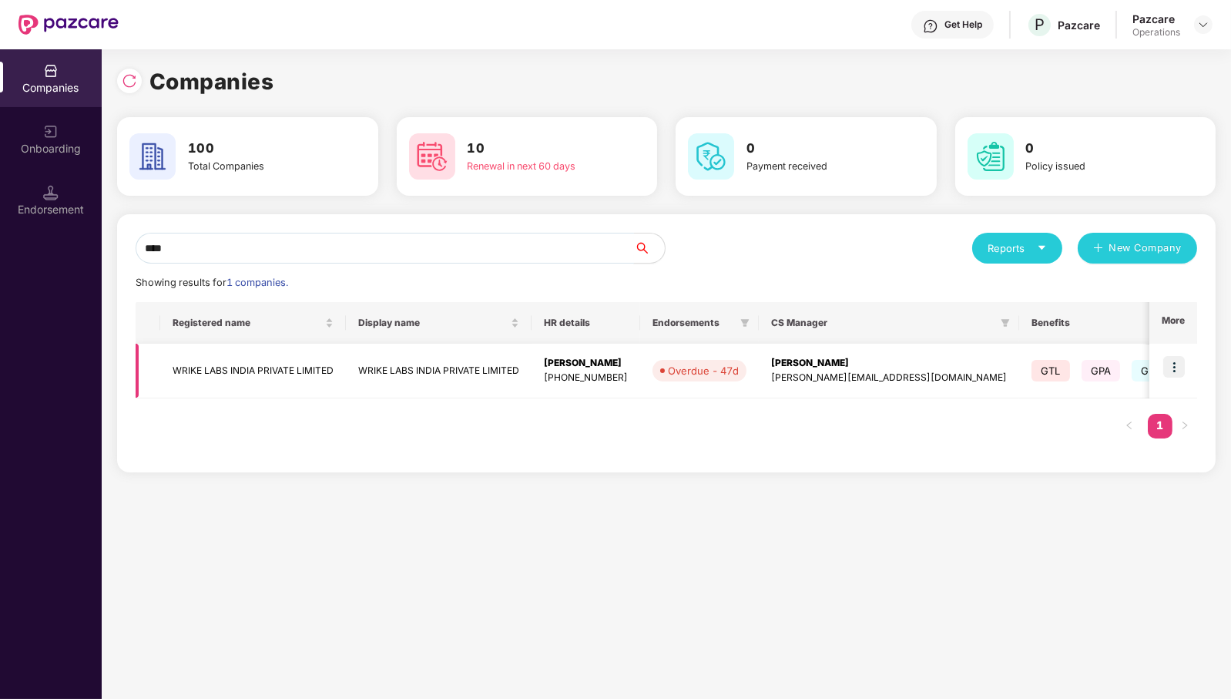
type input "****"
click at [1176, 367] on img at bounding box center [1174, 367] width 22 height 22
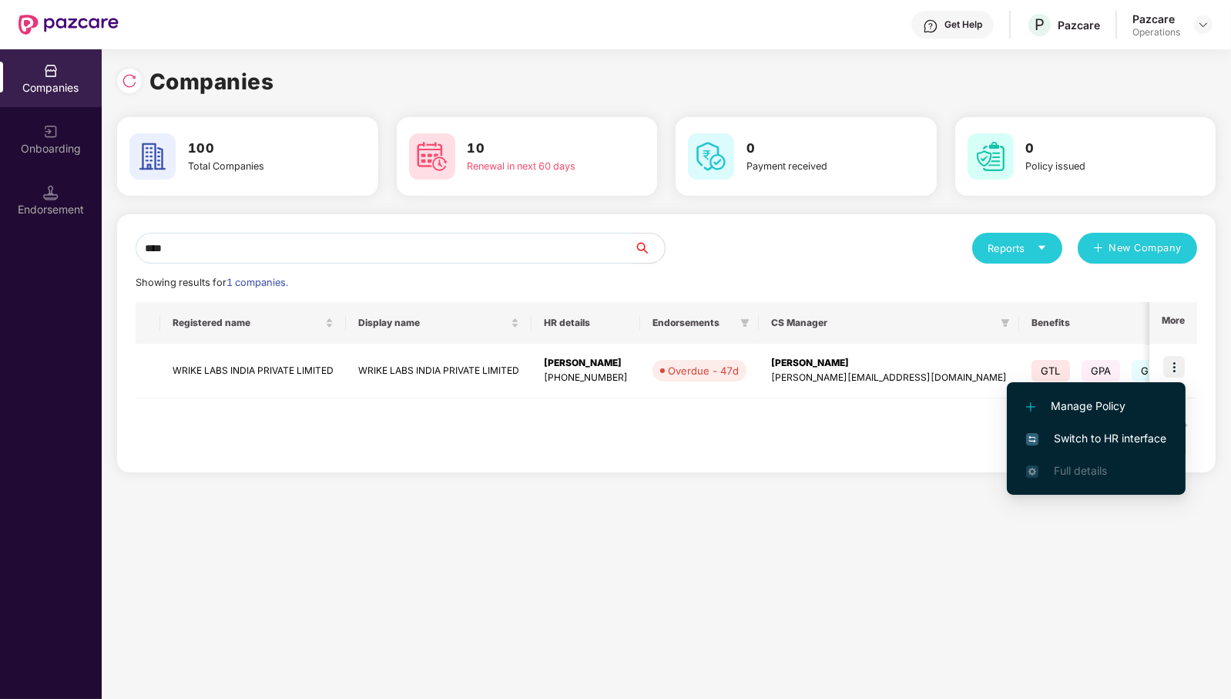
click at [1092, 431] on span "Switch to HR interface" at bounding box center [1096, 438] width 140 height 17
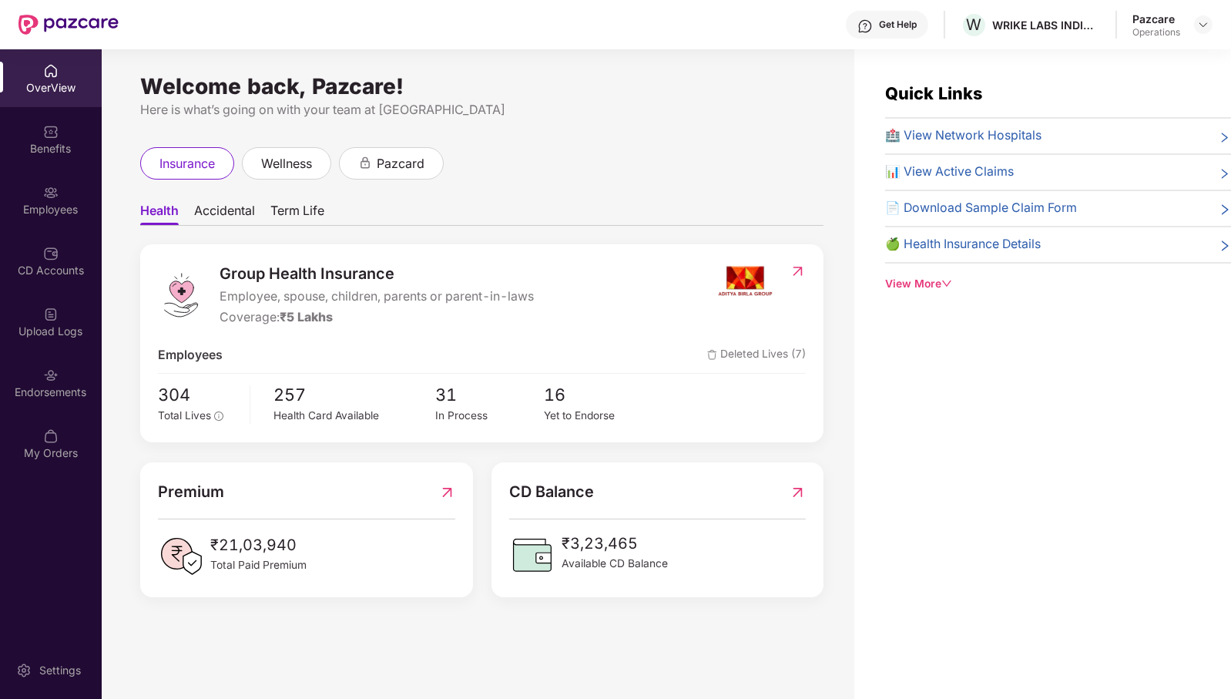
click at [63, 395] on div "Endorsements" at bounding box center [51, 391] width 102 height 15
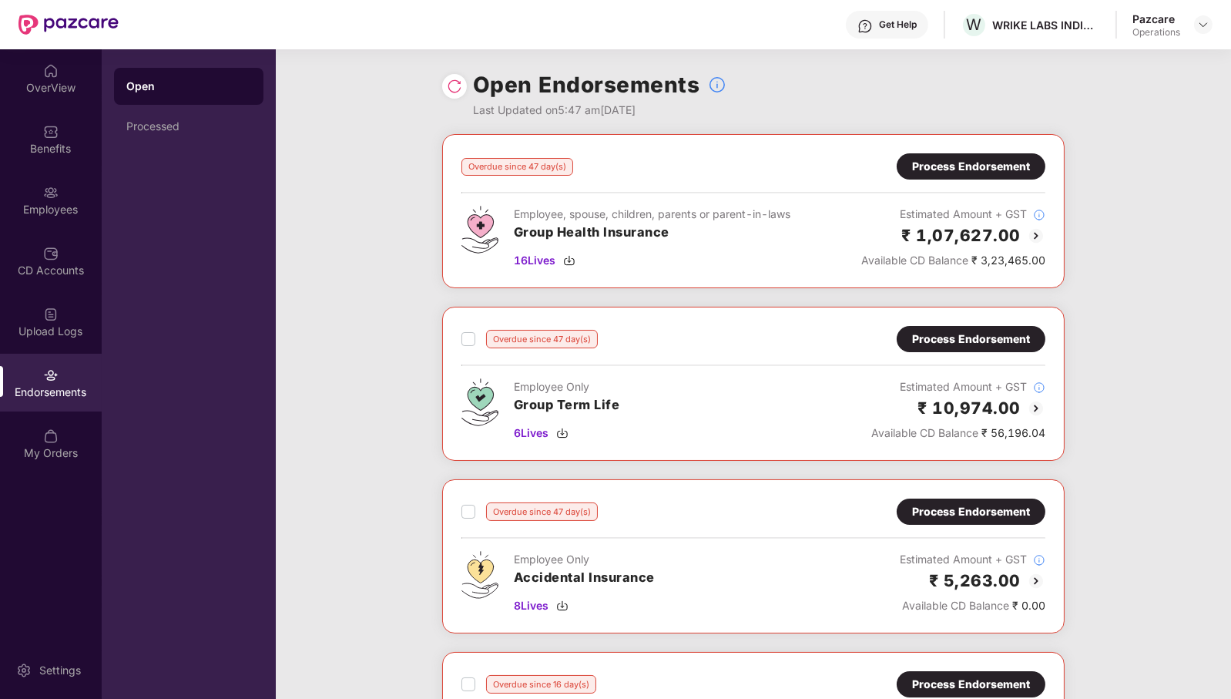
click at [960, 166] on div "Process Endorsement" at bounding box center [971, 166] width 118 height 17
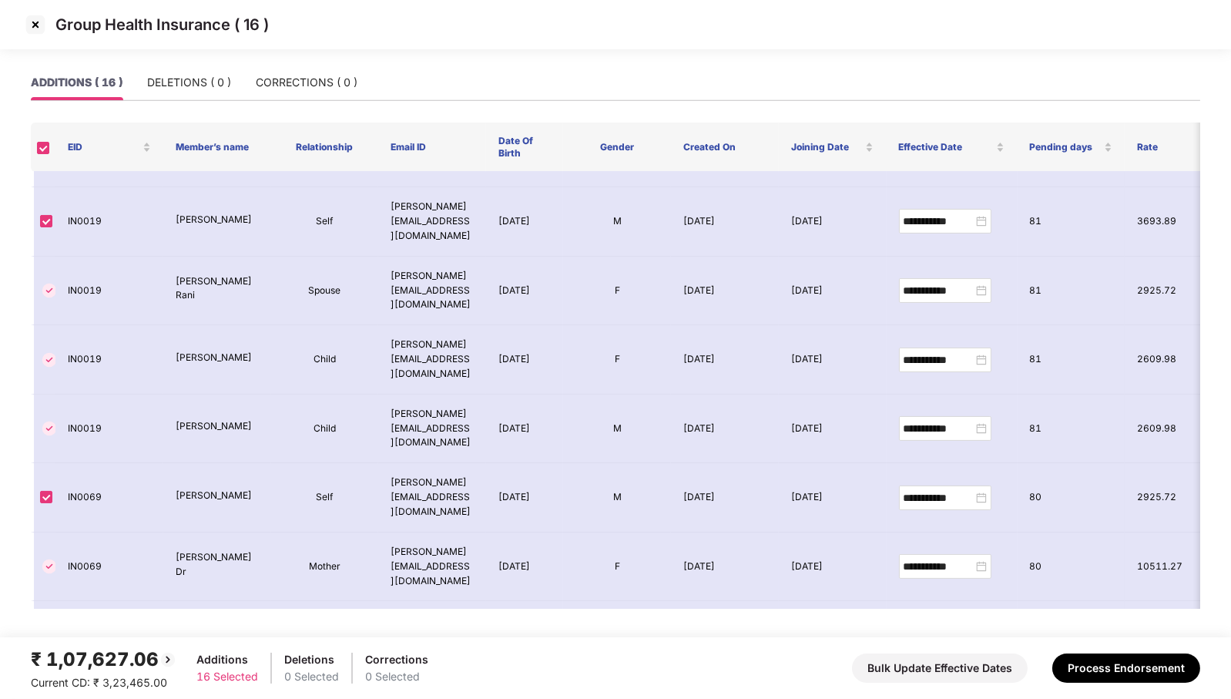
scroll to position [521, 0]
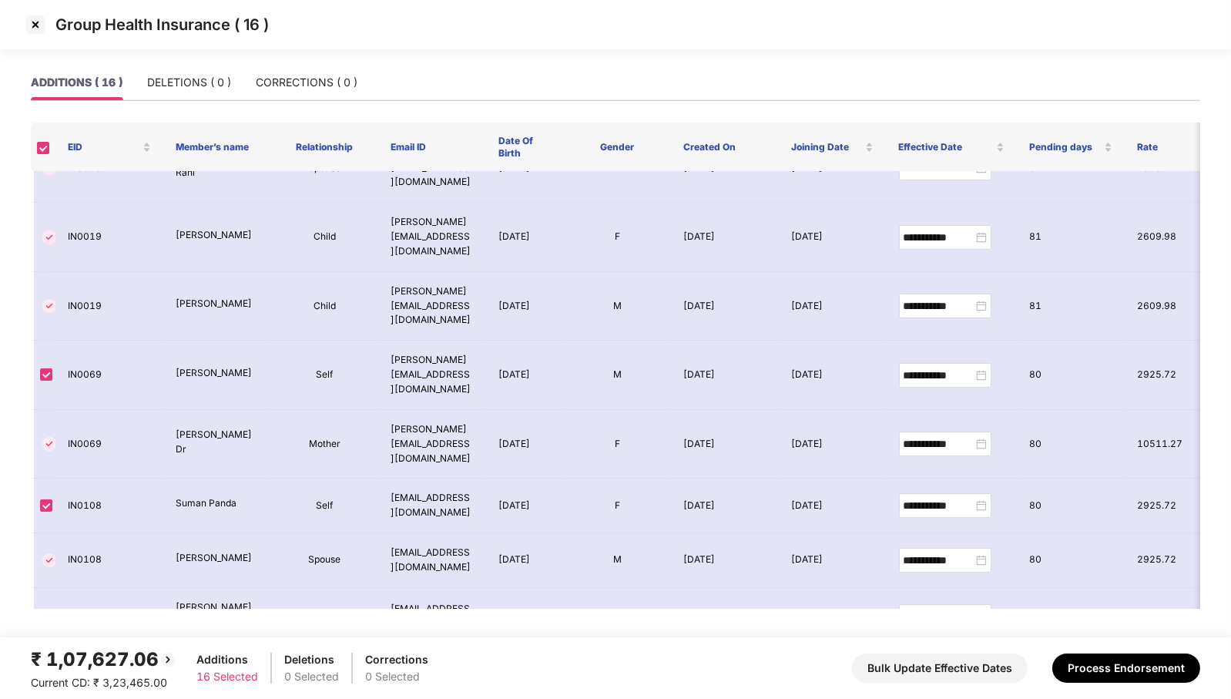
click at [35, 27] on img at bounding box center [35, 24] width 25 height 25
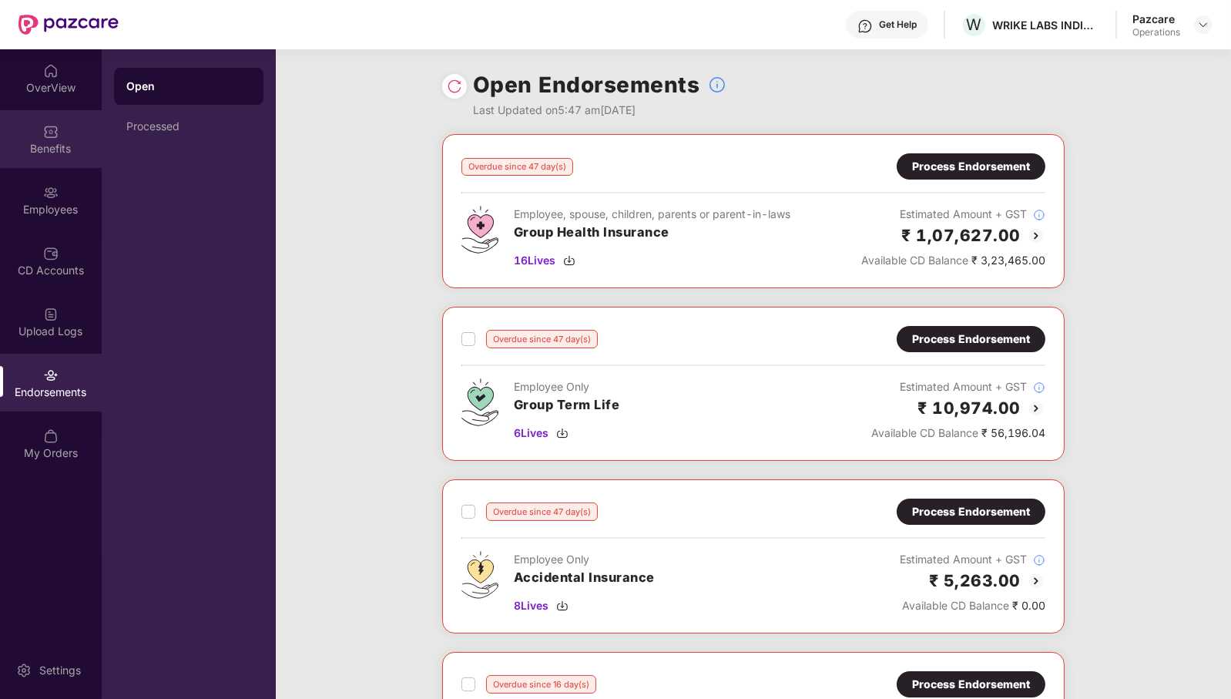
click at [49, 137] on img at bounding box center [50, 131] width 15 height 15
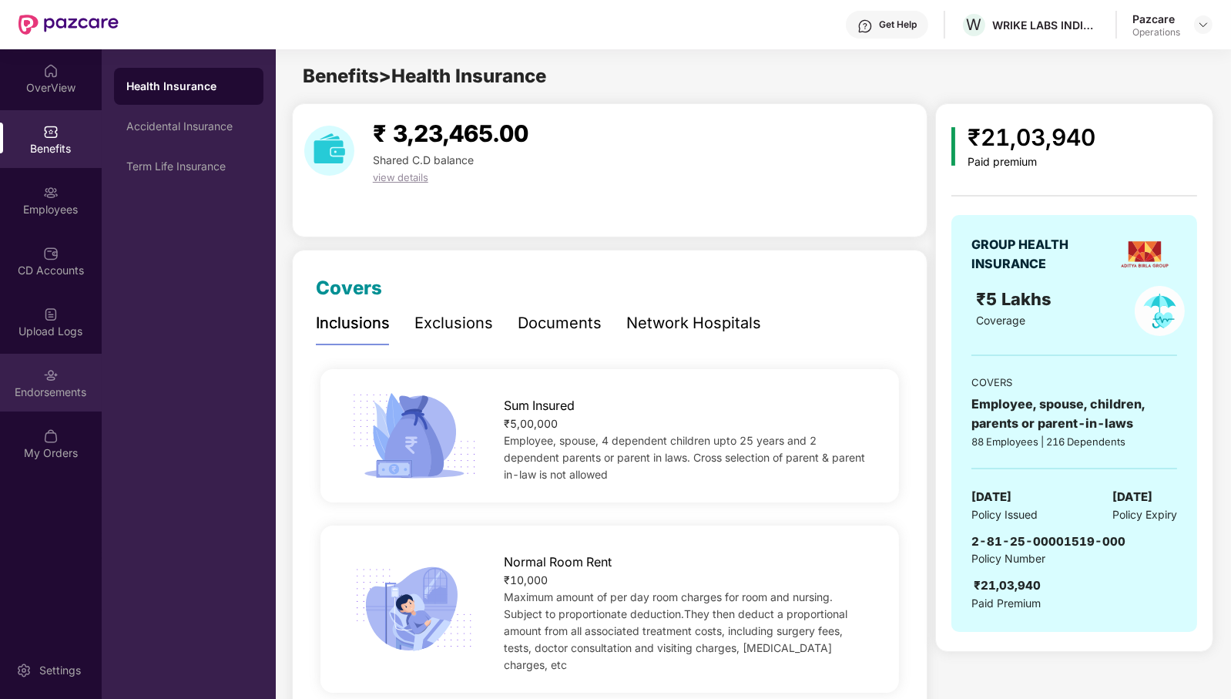
click at [39, 394] on div "Endorsements" at bounding box center [51, 391] width 102 height 15
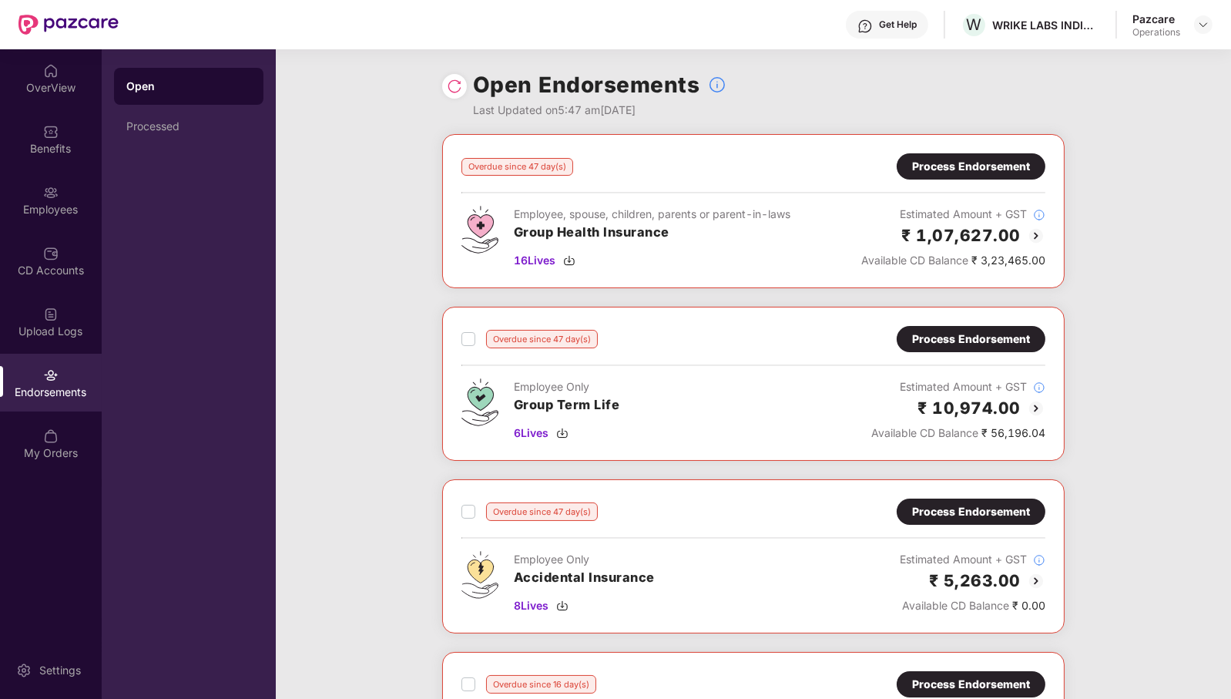
click at [958, 166] on div "Process Endorsement" at bounding box center [971, 166] width 118 height 17
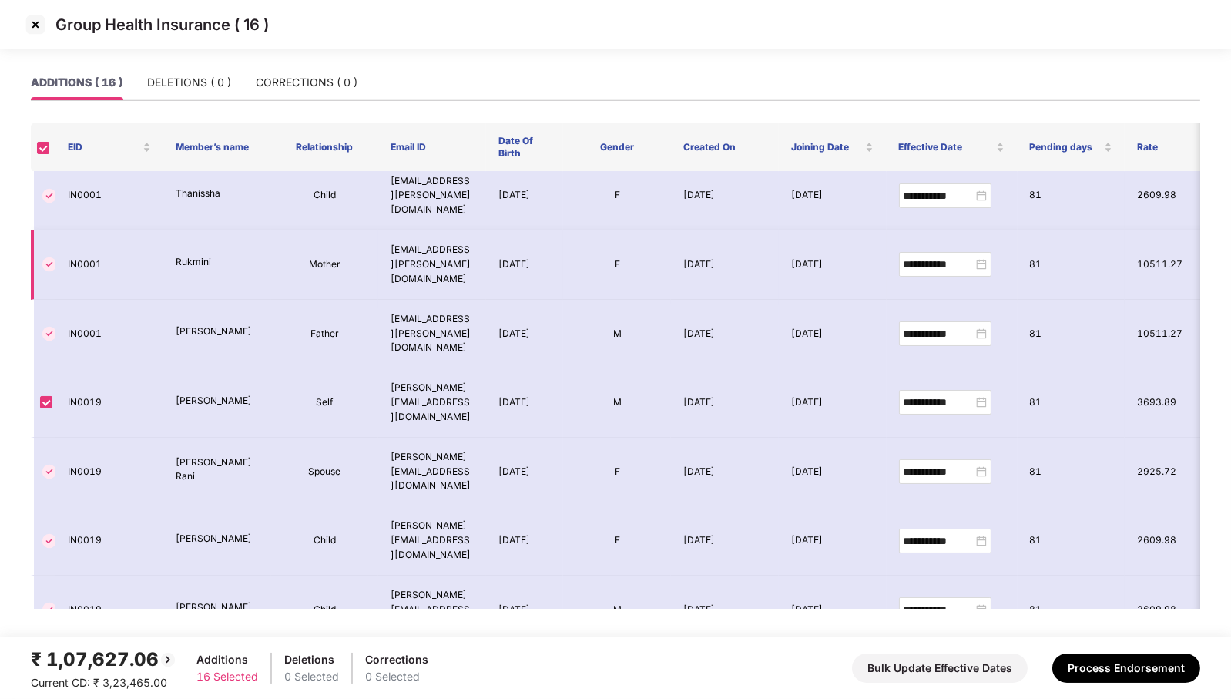
scroll to position [0, 0]
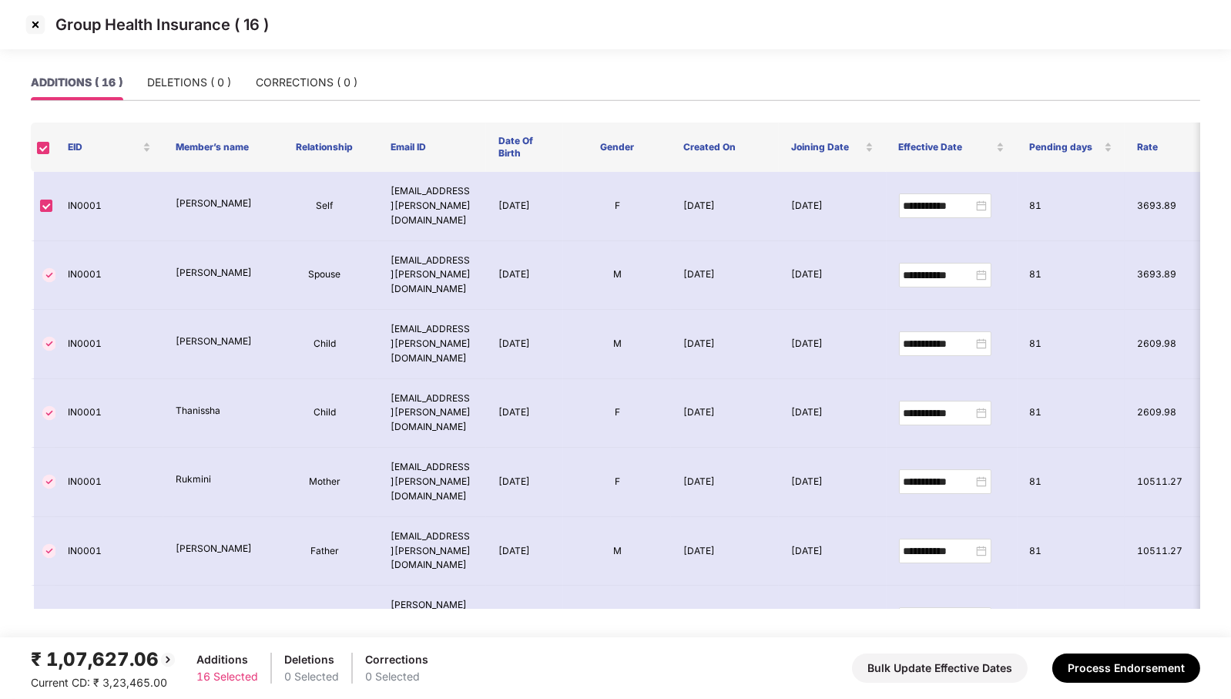
click at [31, 32] on img at bounding box center [35, 24] width 25 height 25
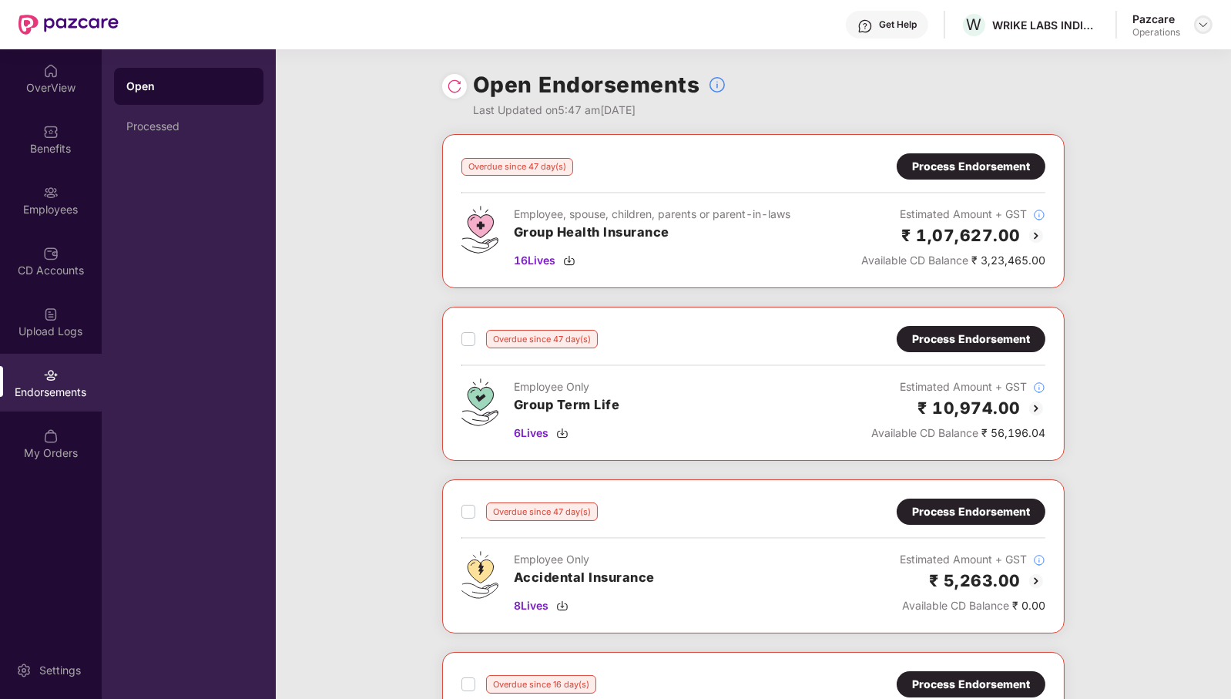
click at [1206, 23] on img at bounding box center [1203, 24] width 12 height 12
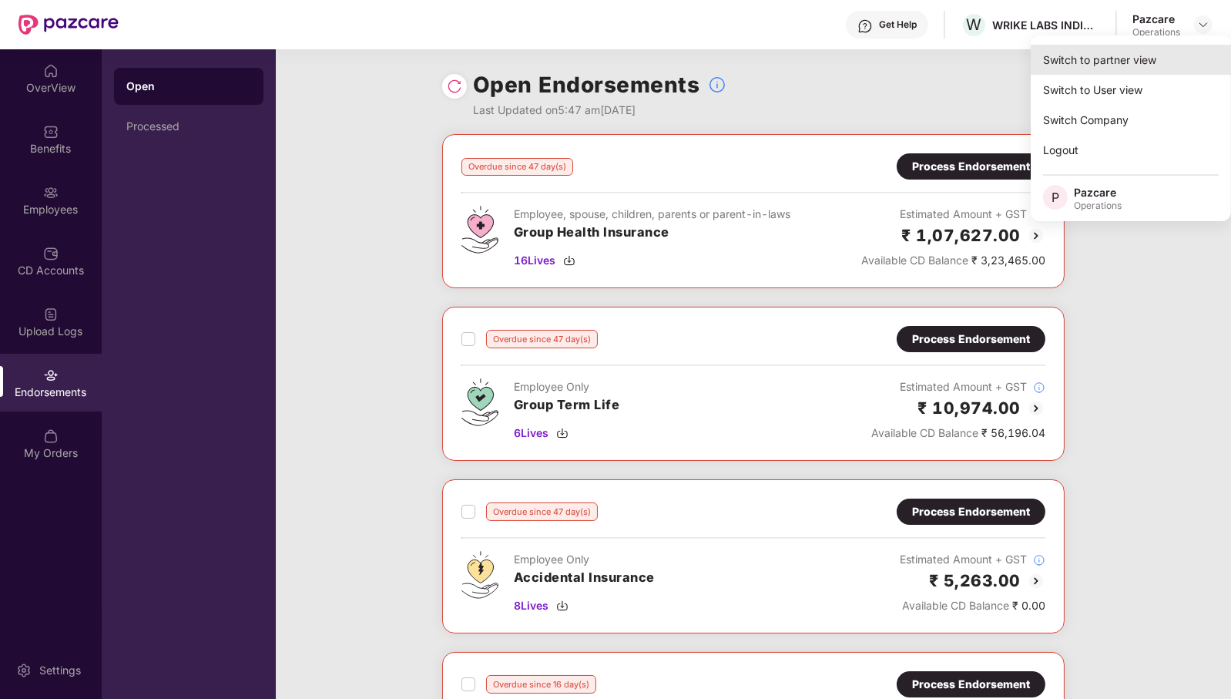
click at [1156, 55] on div "Switch to partner view" at bounding box center [1131, 60] width 200 height 30
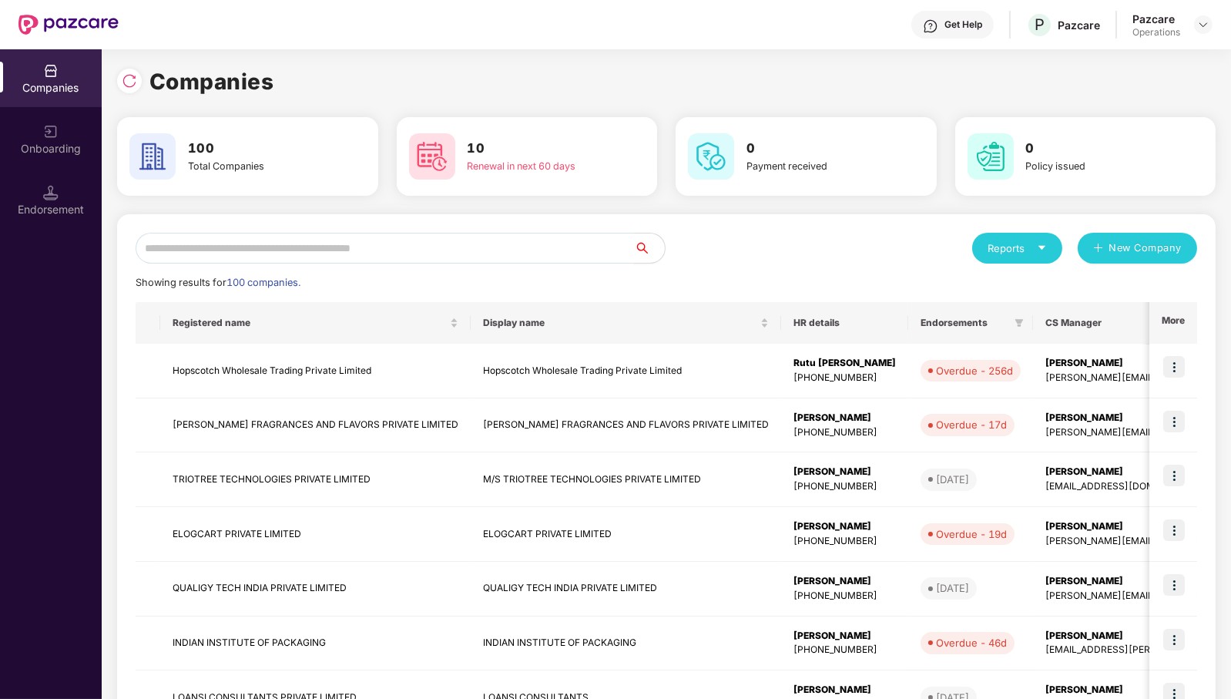
click at [532, 250] on input "text" at bounding box center [385, 248] width 498 height 31
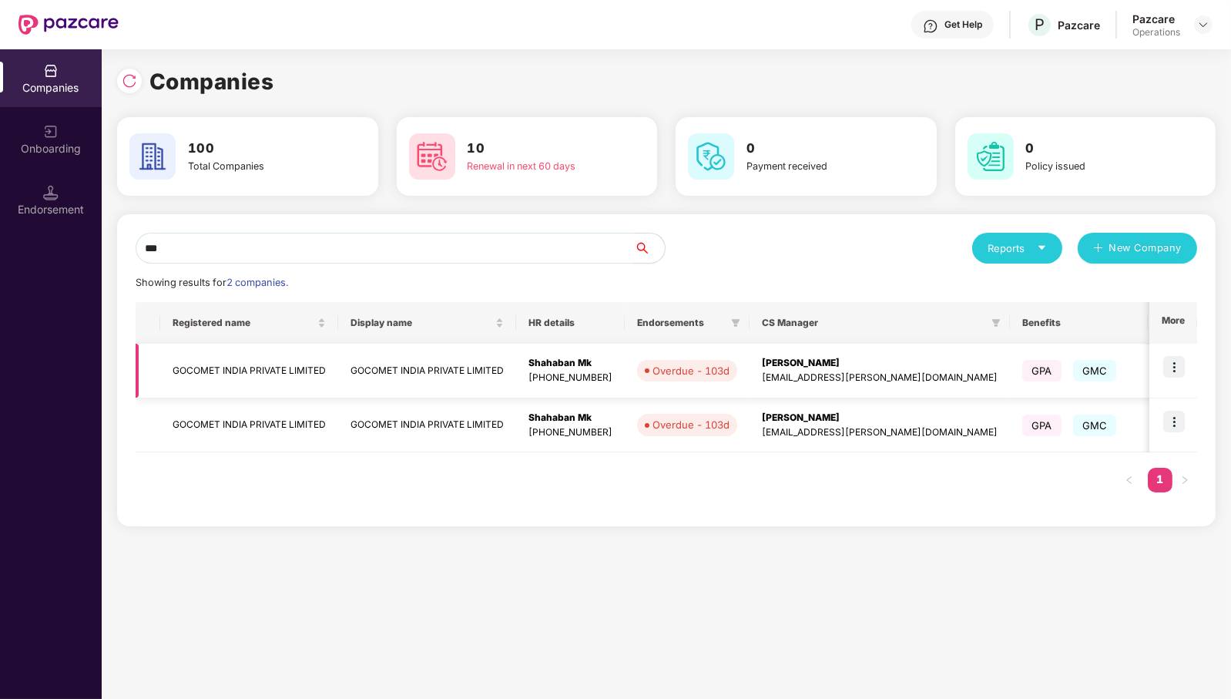
type input "***"
click at [1183, 368] on img at bounding box center [1174, 367] width 22 height 22
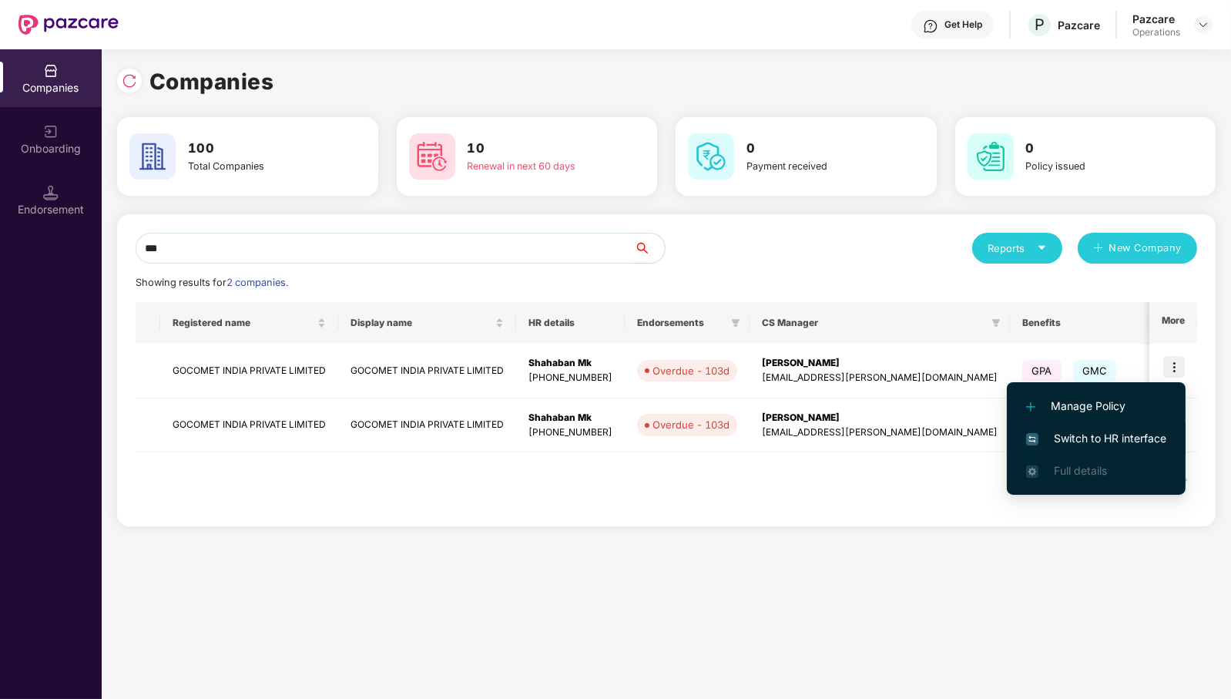
click at [1123, 440] on span "Switch to HR interface" at bounding box center [1096, 438] width 140 height 17
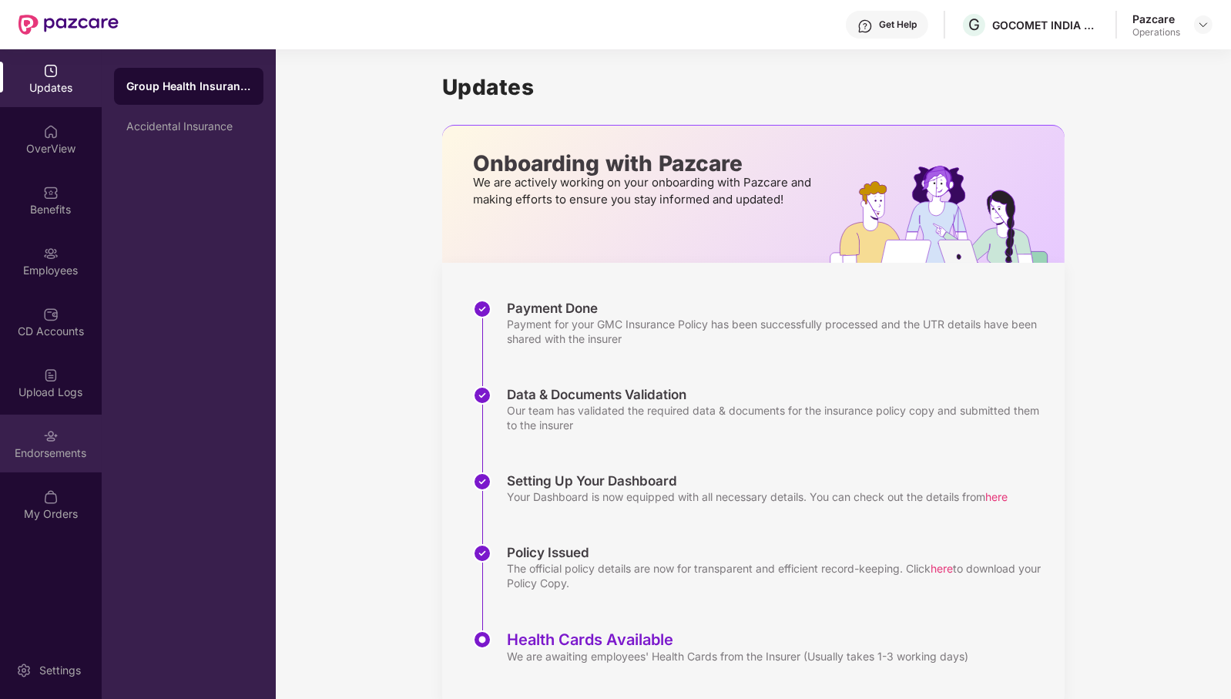
click at [51, 455] on div "Endorsements" at bounding box center [51, 452] width 102 height 15
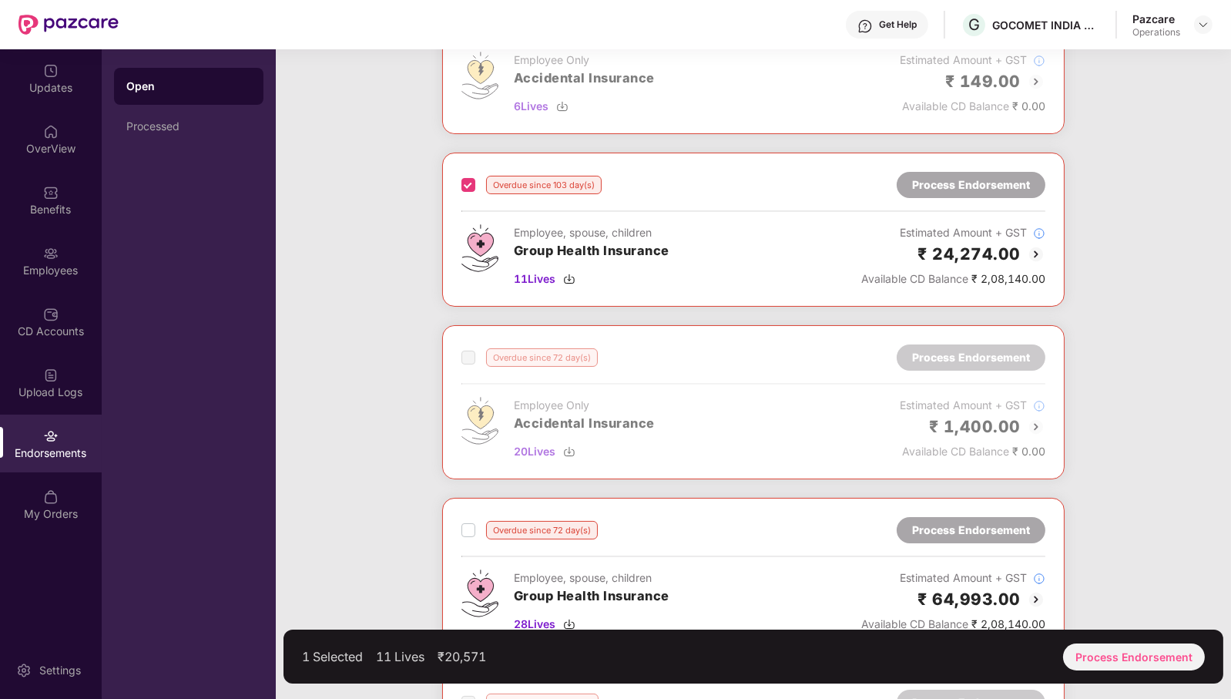
scroll to position [262, 0]
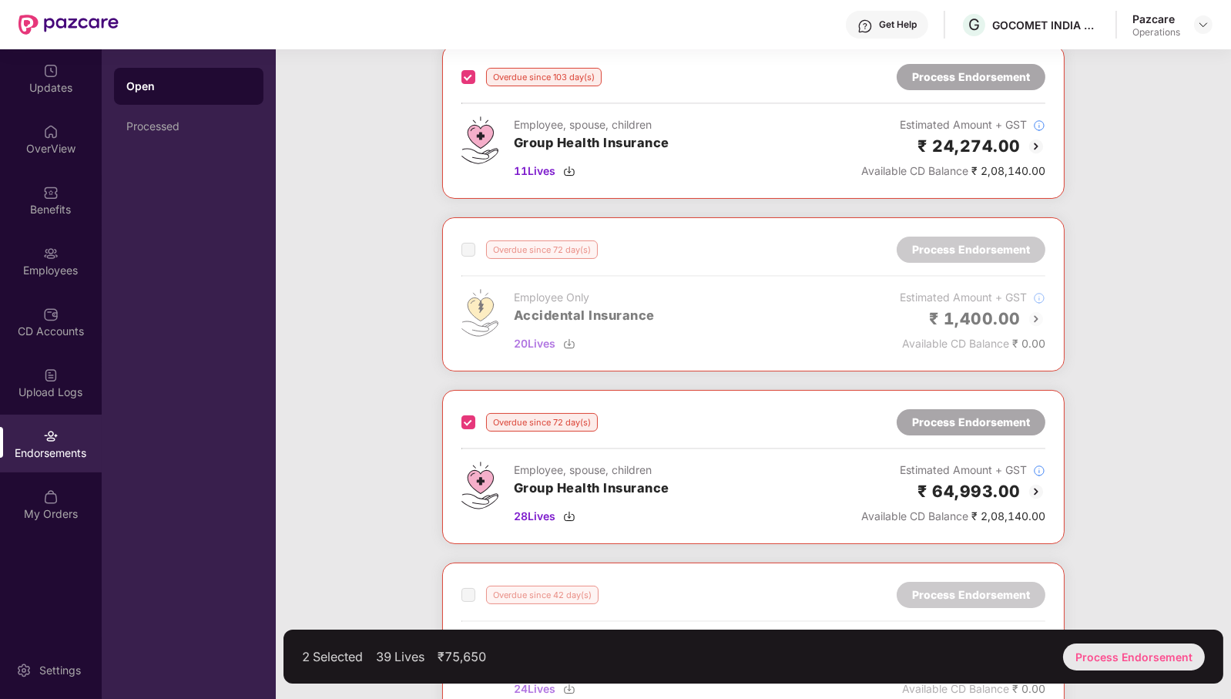
click at [1139, 655] on div "Process Endorsement" at bounding box center [1134, 656] width 142 height 27
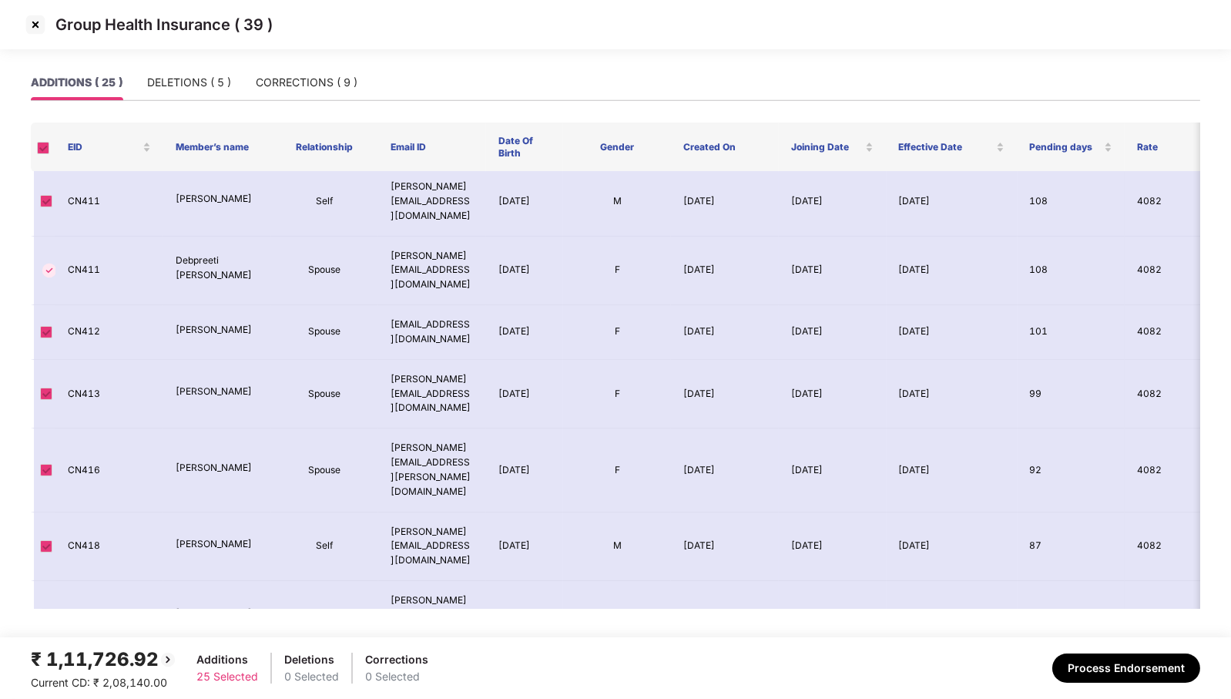
scroll to position [0, 0]
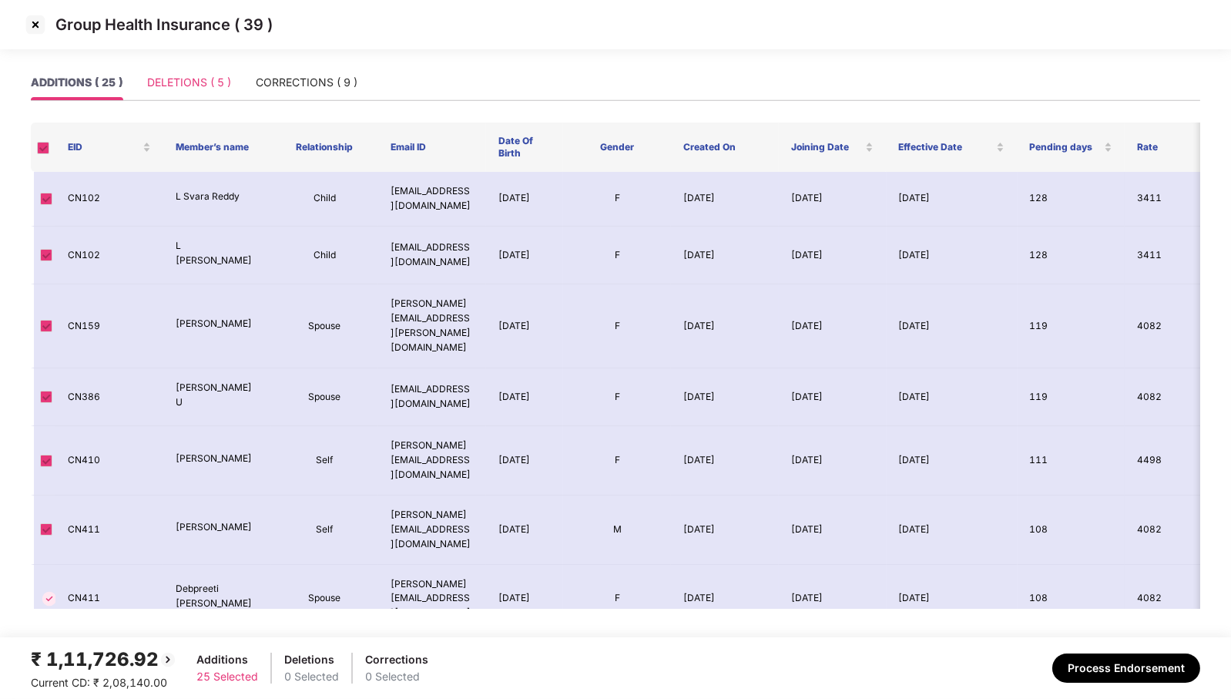
click at [193, 70] on div "DELETIONS ( 5 )" at bounding box center [189, 82] width 84 height 35
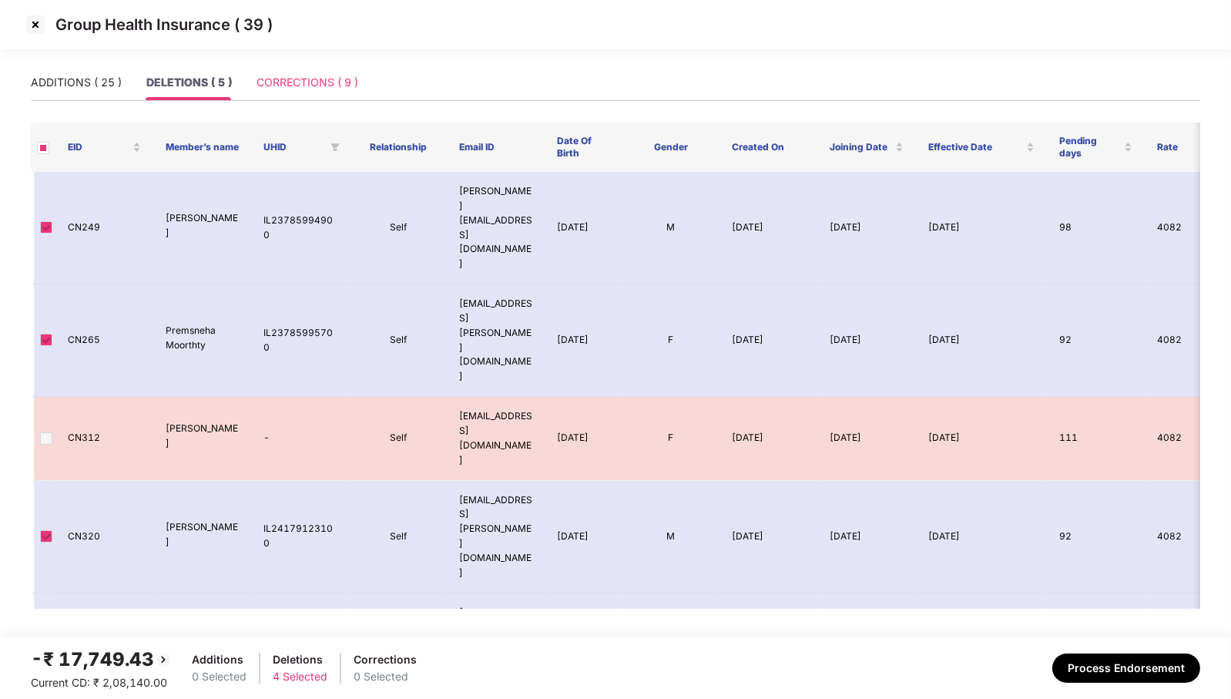
click at [324, 95] on div "CORRECTIONS ( 9 )" at bounding box center [308, 82] width 102 height 35
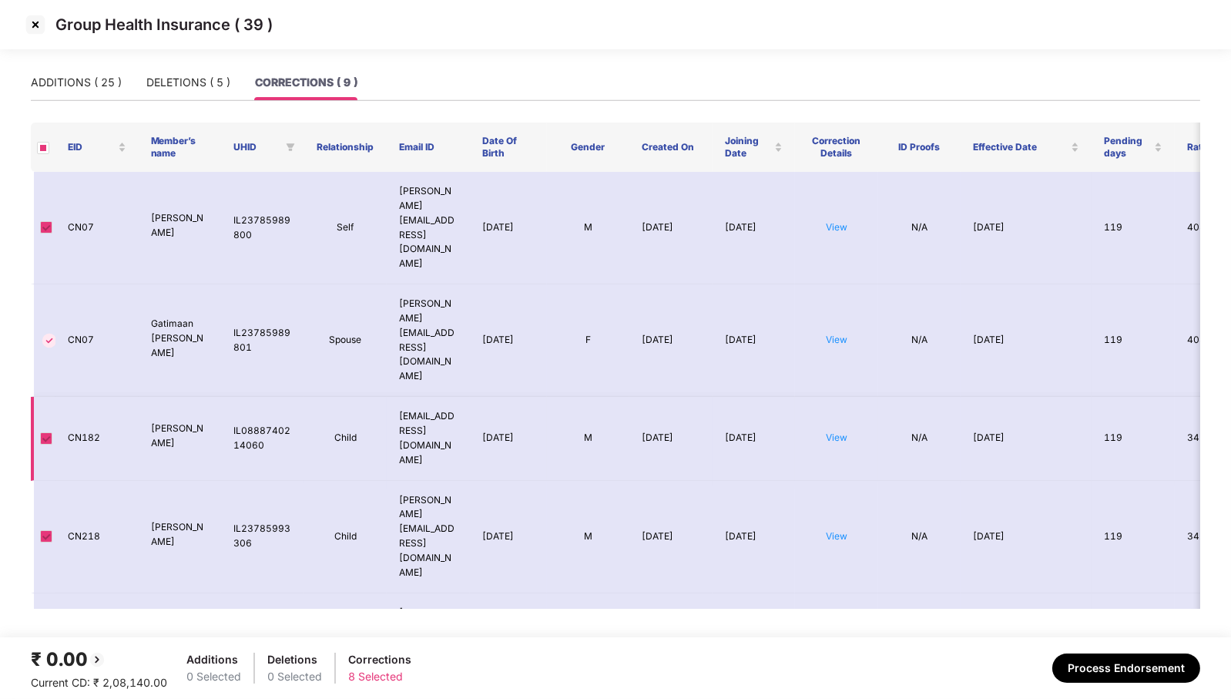
scroll to position [189, 0]
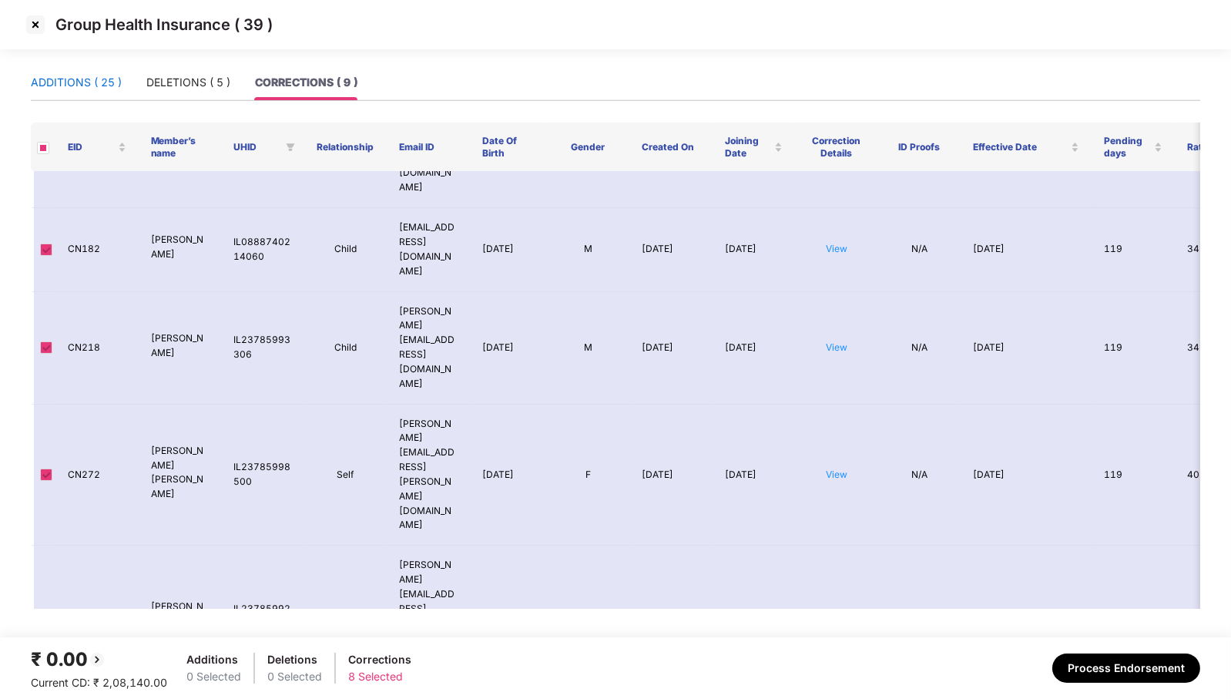
click at [54, 81] on div "ADDITIONS ( 25 )" at bounding box center [76, 82] width 91 height 17
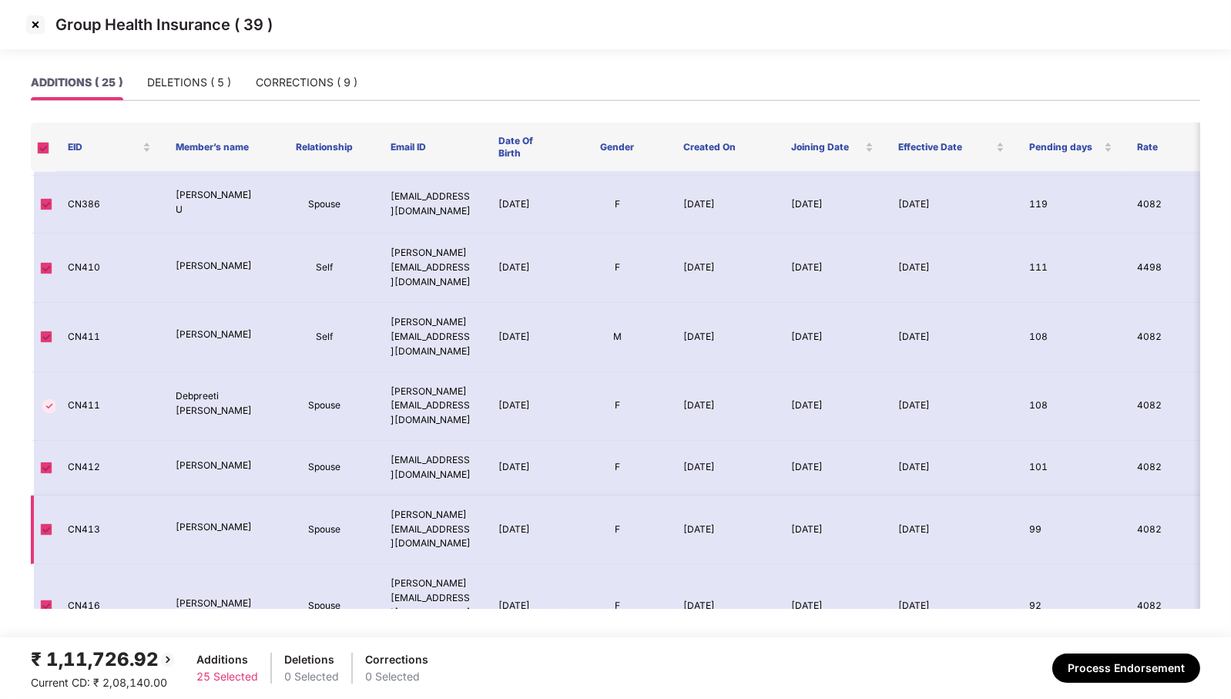
scroll to position [0, 0]
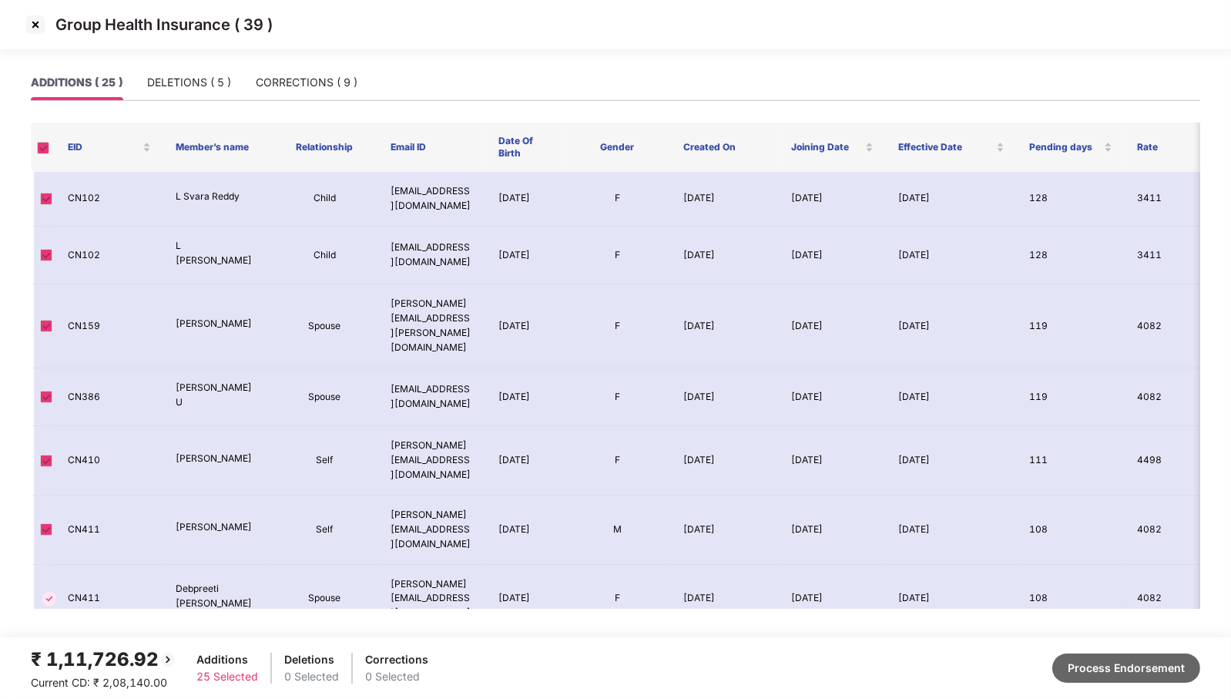
click at [1104, 665] on button "Process Endorsement" at bounding box center [1126, 667] width 148 height 29
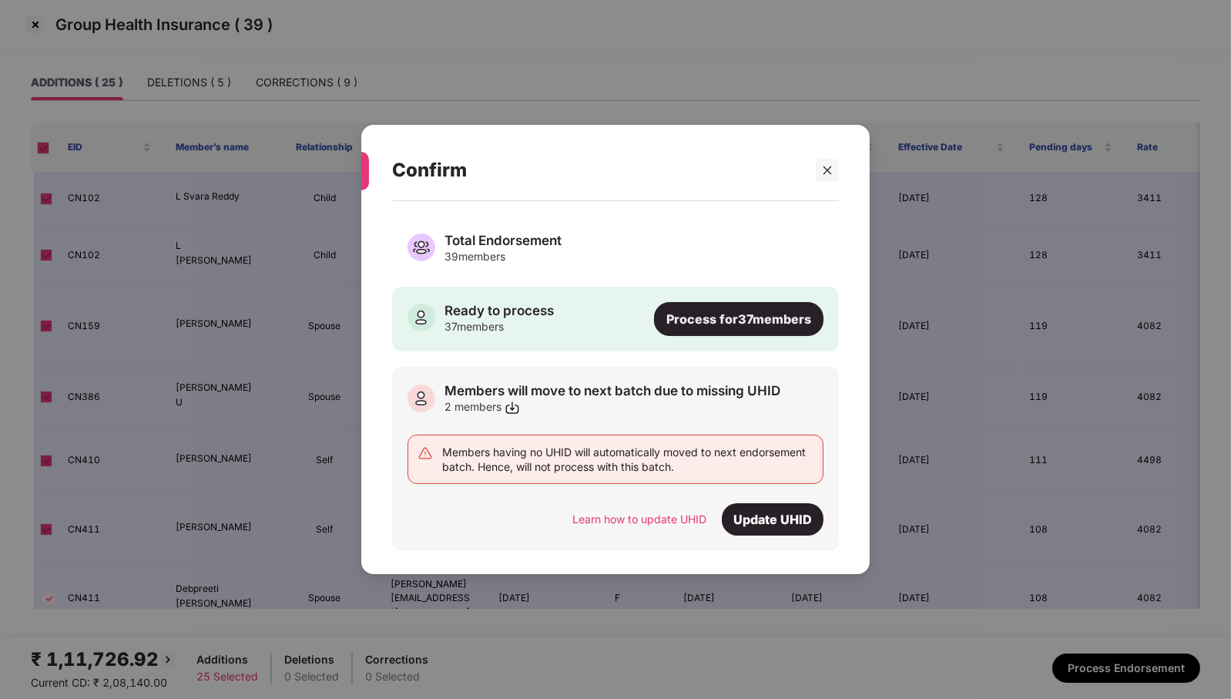
click at [733, 313] on div "Process for 37 members" at bounding box center [738, 319] width 169 height 34
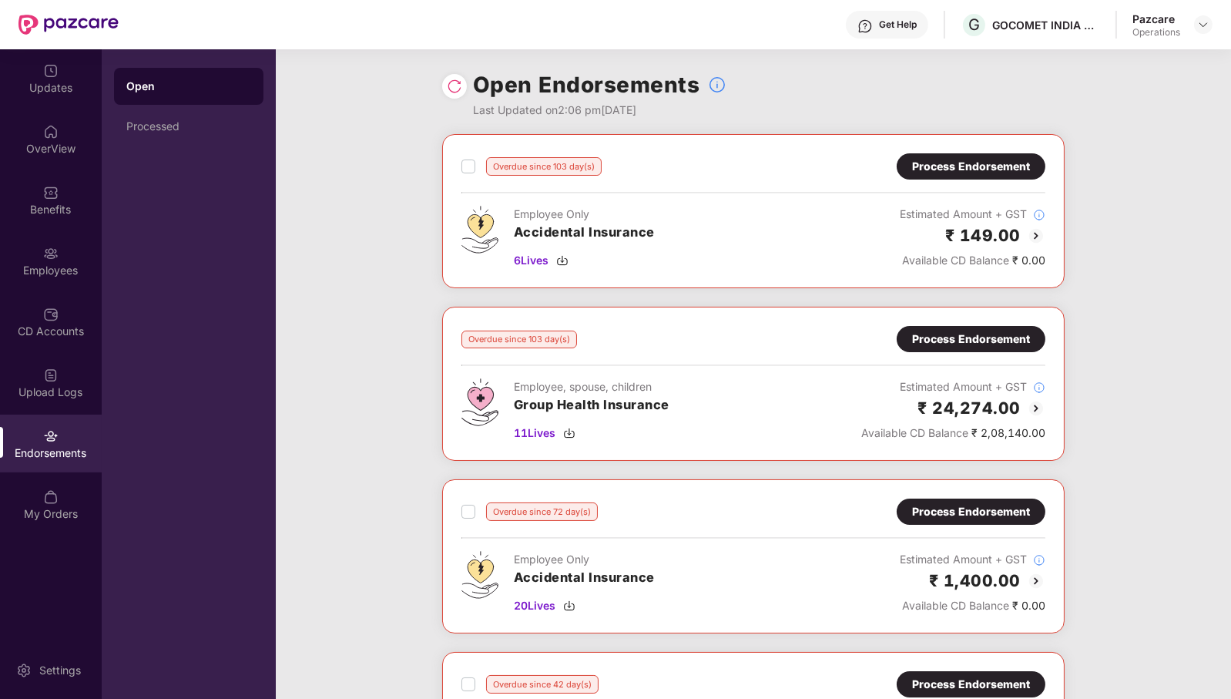
click at [458, 86] on img at bounding box center [454, 86] width 15 height 15
click at [1206, 25] on img at bounding box center [1203, 24] width 12 height 12
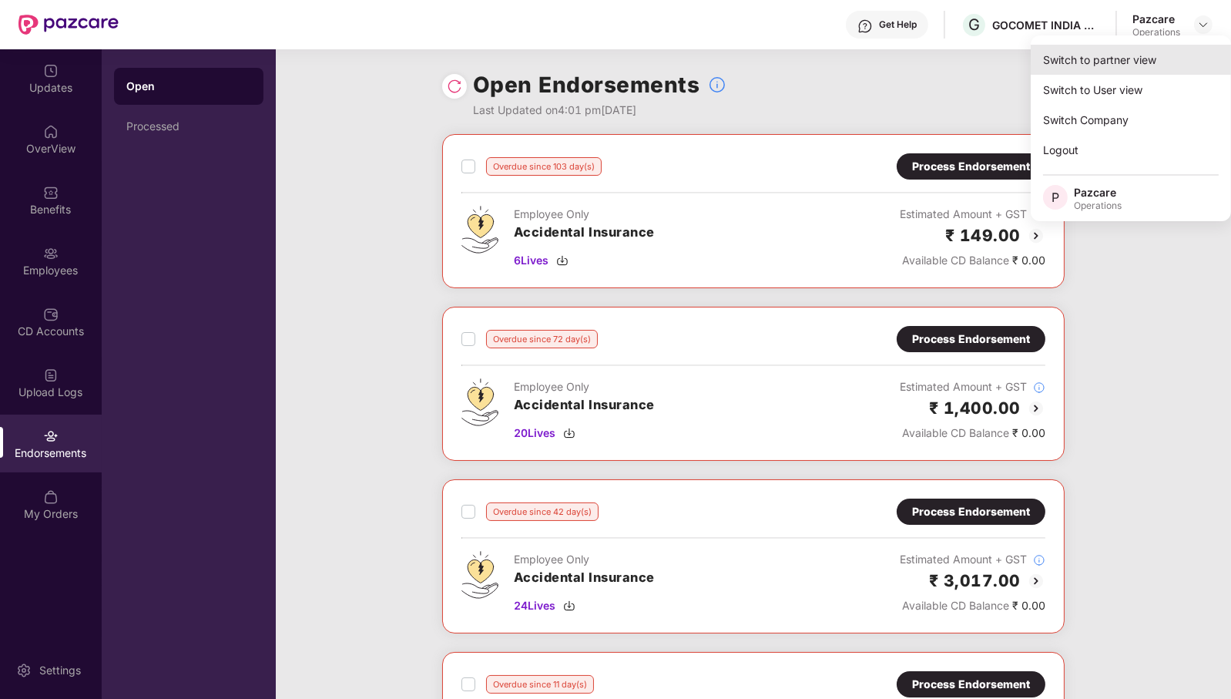
click at [1121, 64] on div "Switch to partner view" at bounding box center [1131, 60] width 200 height 30
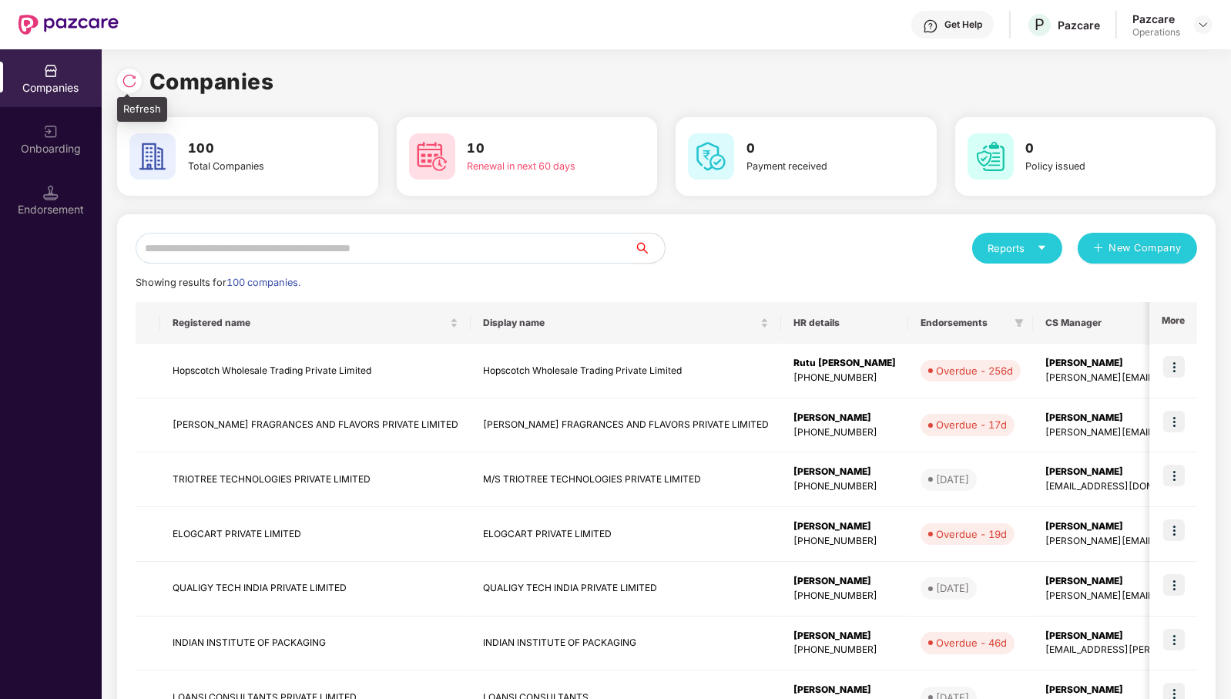
click at [128, 85] on img at bounding box center [129, 80] width 15 height 15
click at [445, 250] on input "*" at bounding box center [385, 248] width 498 height 31
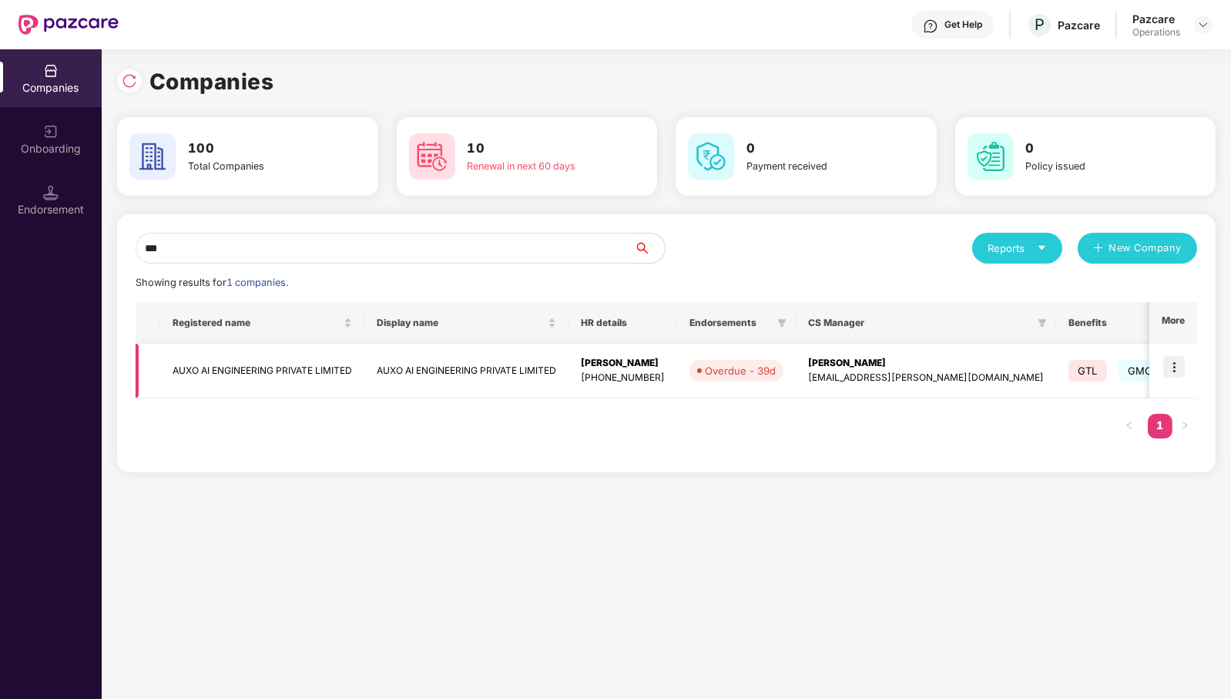
type input "***"
click at [269, 371] on td "AUXO AI ENGINEERING PRIVATE LIMITED" at bounding box center [262, 371] width 204 height 55
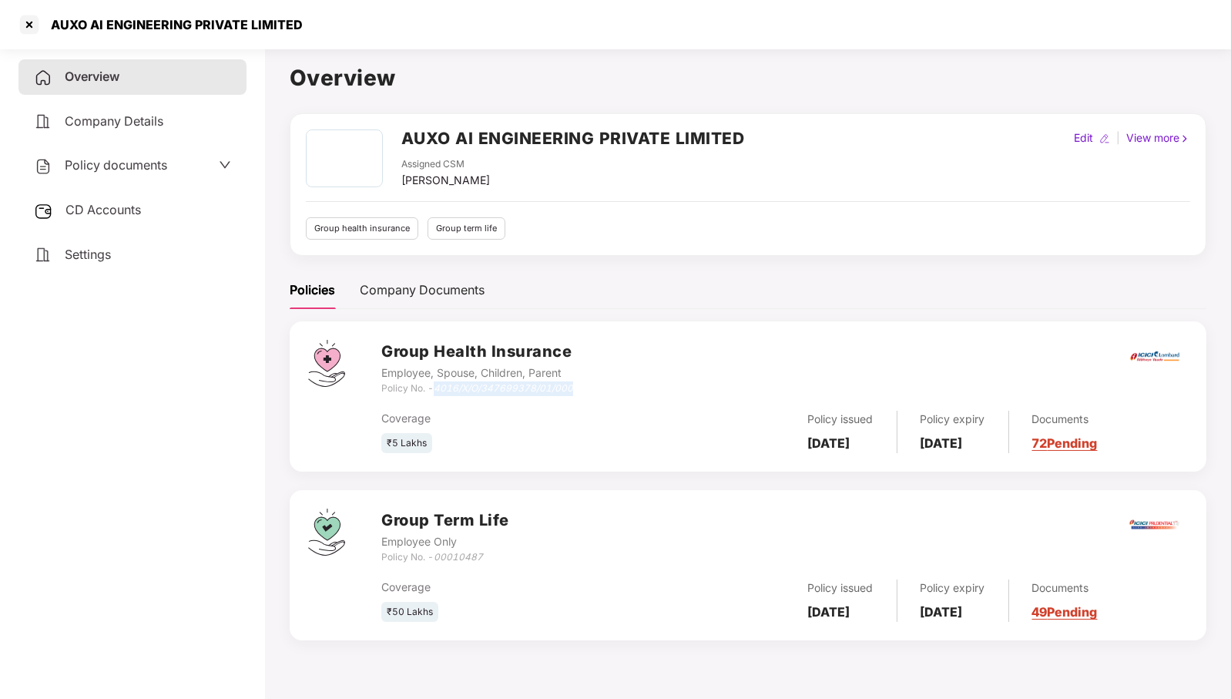
drag, startPoint x: 438, startPoint y: 389, endPoint x: 606, endPoint y: 382, distance: 168.1
click at [606, 382] on div "Group Health Insurance Employee, Spouse, Children, Parent Policy No. - 4016/X/O…" at bounding box center [784, 367] width 807 height 55
copy icon "4016/X/O/347699378/01/000"
